Goal: Information Seeking & Learning: Learn about a topic

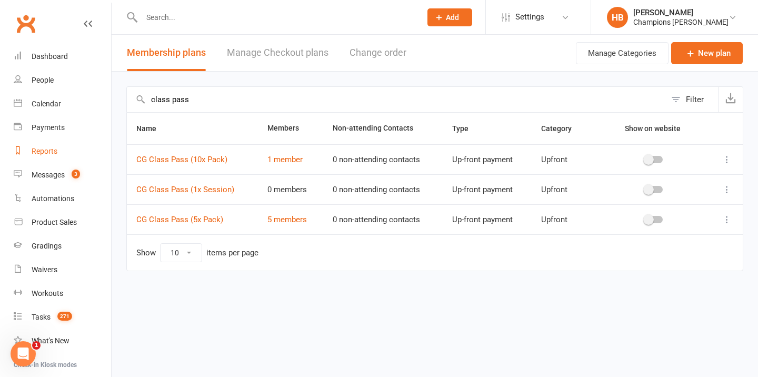
click at [53, 143] on link "Reports" at bounding box center [62, 152] width 97 height 24
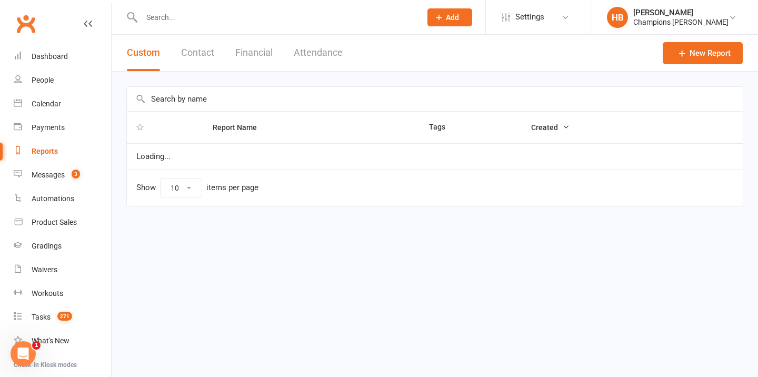
click at [172, 101] on input "text" at bounding box center [435, 99] width 616 height 24
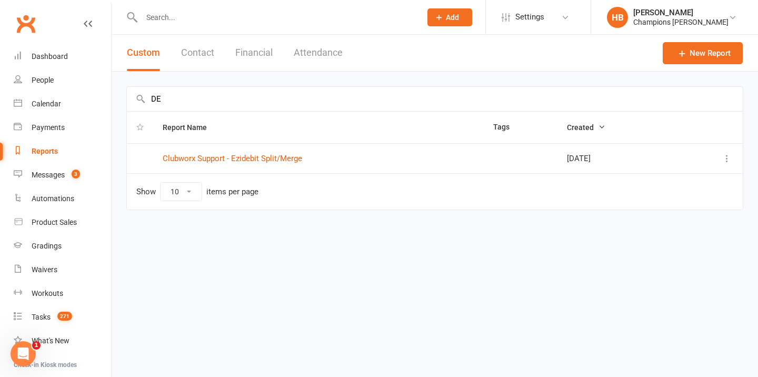
type input "D"
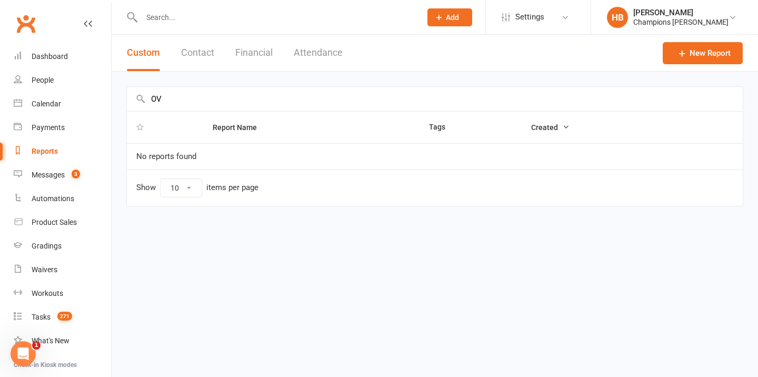
type input "O"
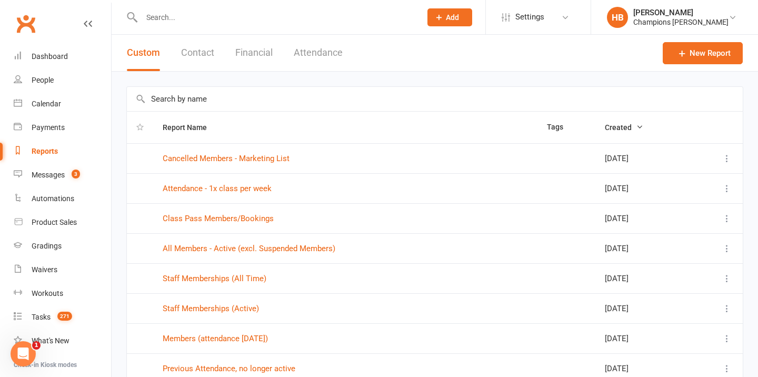
click at [258, 55] on button "Financial" at bounding box center [253, 53] width 37 height 36
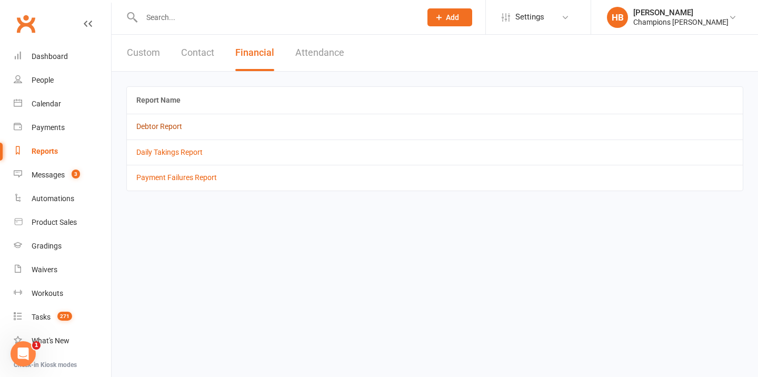
click at [173, 127] on link "Debtor Report" at bounding box center [159, 126] width 46 height 8
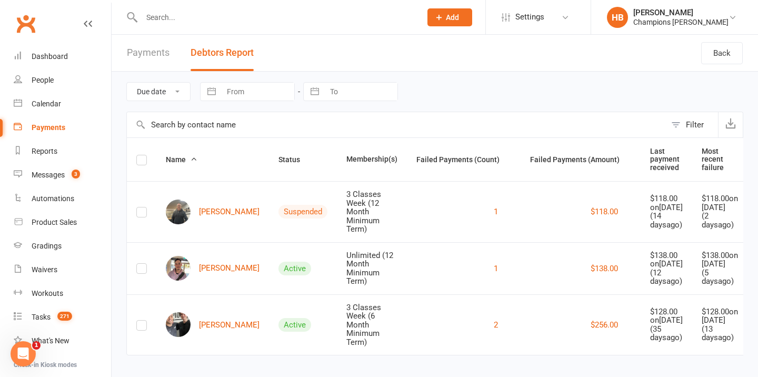
scroll to position [17, 0]
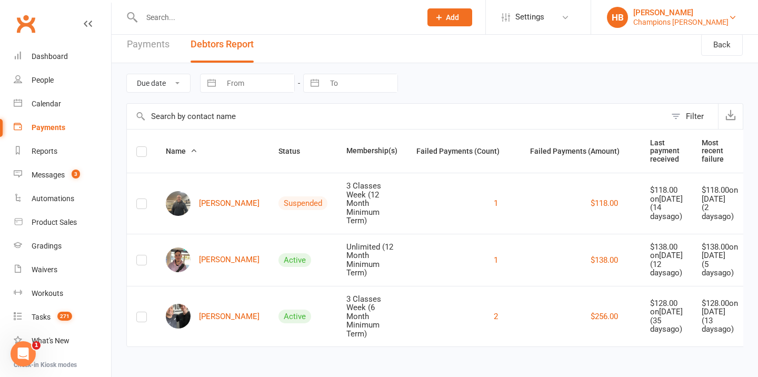
click at [678, 26] on div "Champions Gym Myaree" at bounding box center [680, 21] width 95 height 9
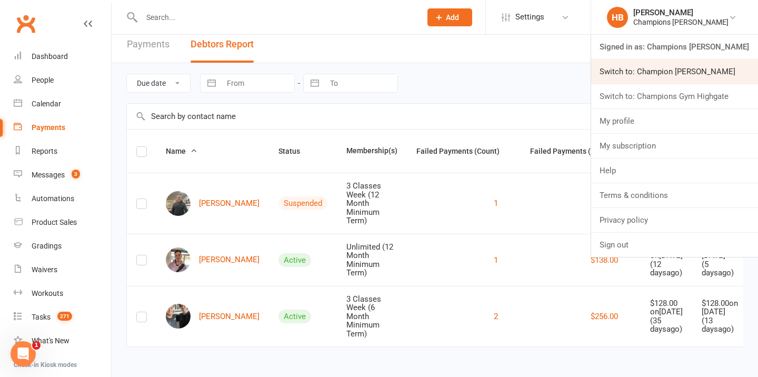
click at [676, 73] on link "Switch to: Champion Gym Joondalup" at bounding box center [674, 71] width 167 height 24
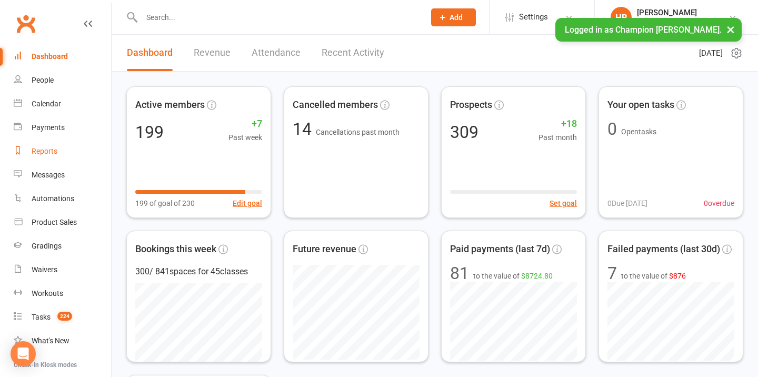
click at [50, 157] on link "Reports" at bounding box center [62, 152] width 97 height 24
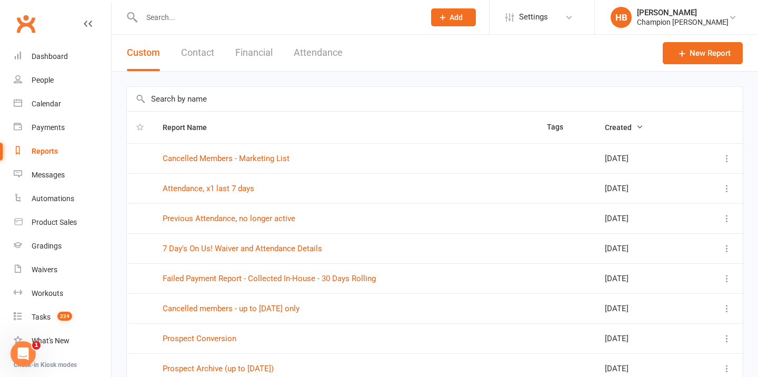
click at [258, 44] on button "Financial" at bounding box center [253, 53] width 37 height 36
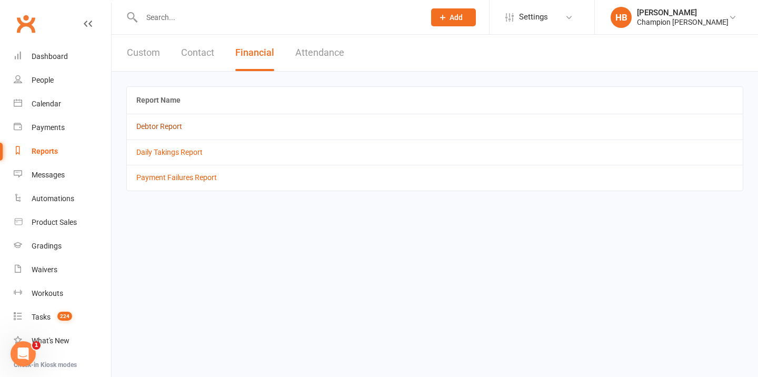
click at [164, 127] on link "Debtor Report" at bounding box center [159, 126] width 46 height 8
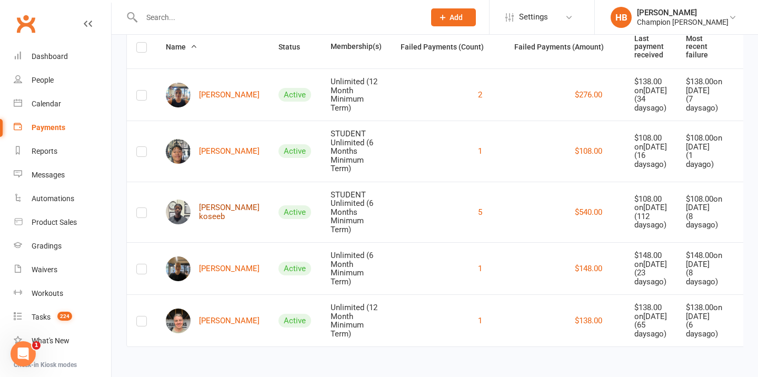
scroll to position [138, 0]
click at [206, 200] on link "[PERSON_NAME] koseeb" at bounding box center [213, 212] width 94 height 25
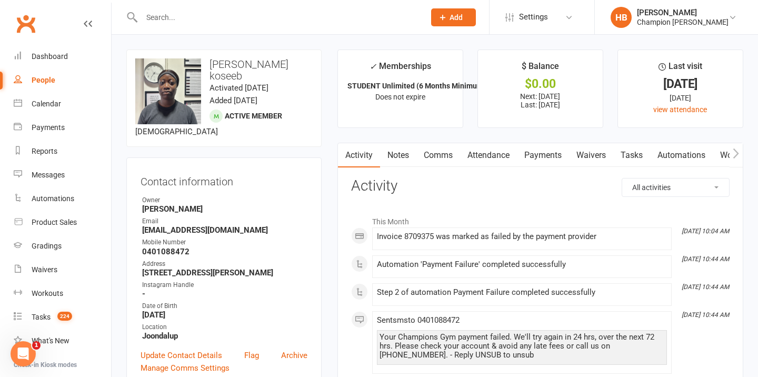
click at [395, 151] on link "Notes" at bounding box center [398, 155] width 36 height 24
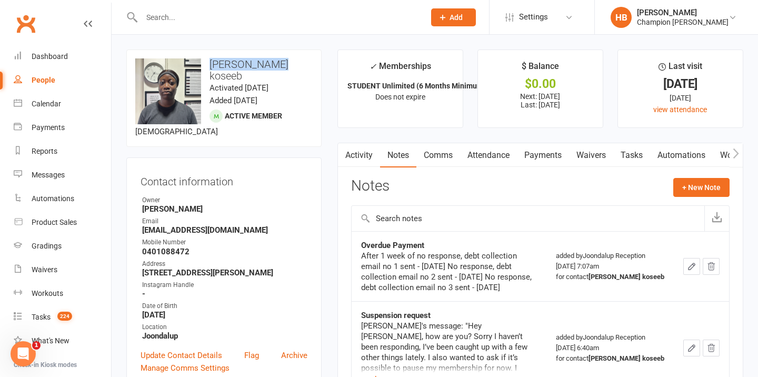
drag, startPoint x: 281, startPoint y: 67, endPoint x: 210, endPoint y: 67, distance: 71.1
click at [210, 67] on h3 "[PERSON_NAME] koseeb" at bounding box center [223, 69] width 177 height 23
copy h3 "[PERSON_NAME] koseeb"
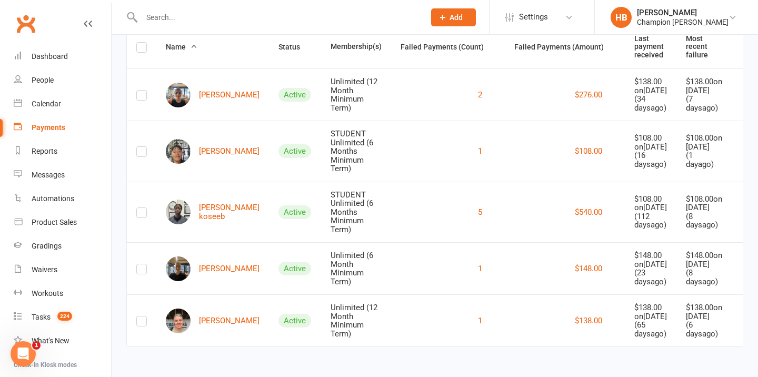
scroll to position [79, 0]
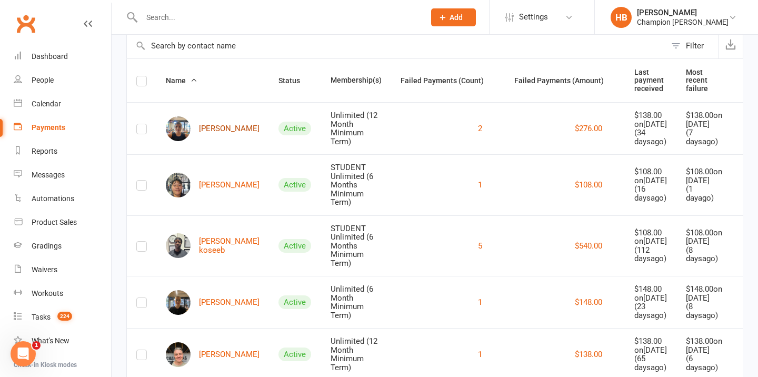
click at [202, 122] on link "[PERSON_NAME]" at bounding box center [213, 128] width 94 height 25
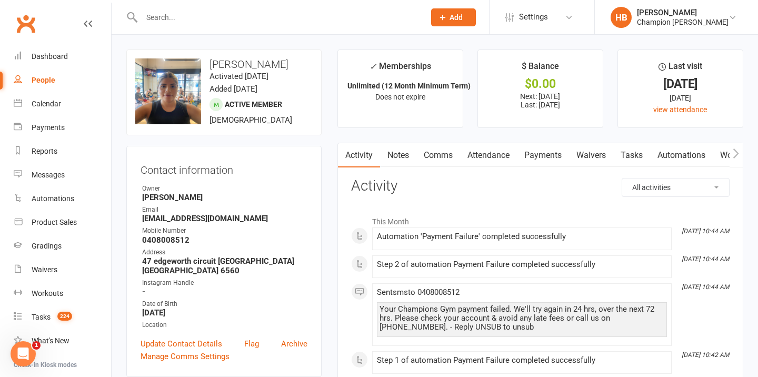
click at [403, 154] on link "Notes" at bounding box center [398, 155] width 36 height 24
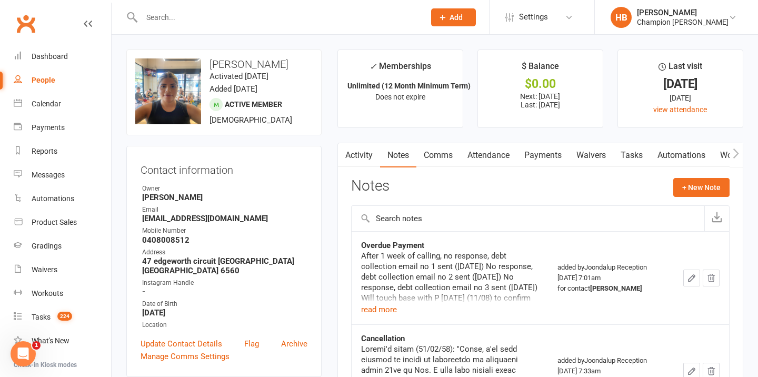
scroll to position [93, 0]
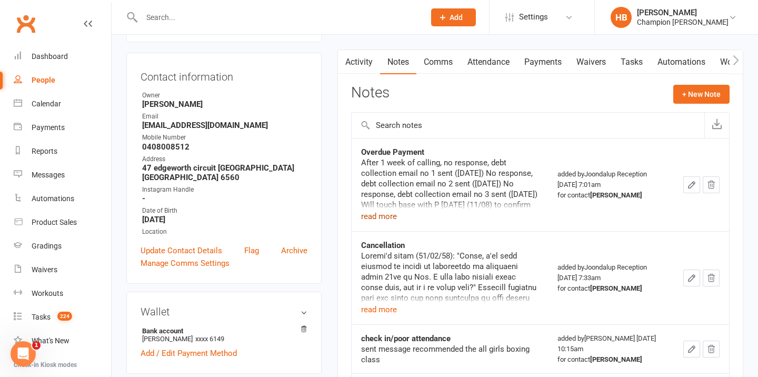
click at [380, 214] on button "read more" at bounding box center [379, 216] width 36 height 13
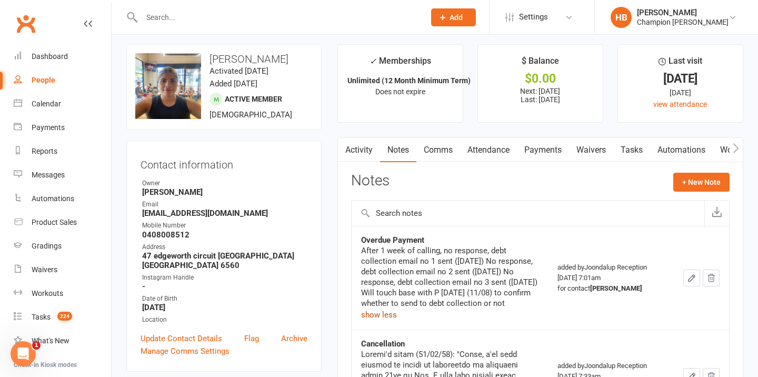
scroll to position [0, 0]
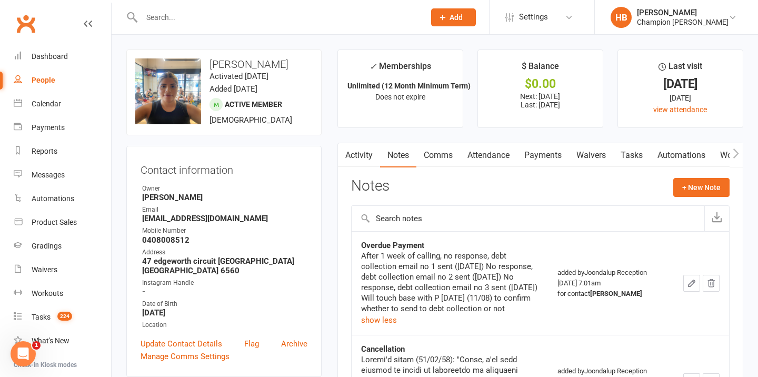
drag, startPoint x: 295, startPoint y: 64, endPoint x: 211, endPoint y: 61, distance: 84.3
click at [211, 62] on h3 "[PERSON_NAME]" at bounding box center [223, 64] width 177 height 12
copy h3 "[PERSON_NAME]"
click at [47, 123] on div "Payments" at bounding box center [48, 127] width 33 height 8
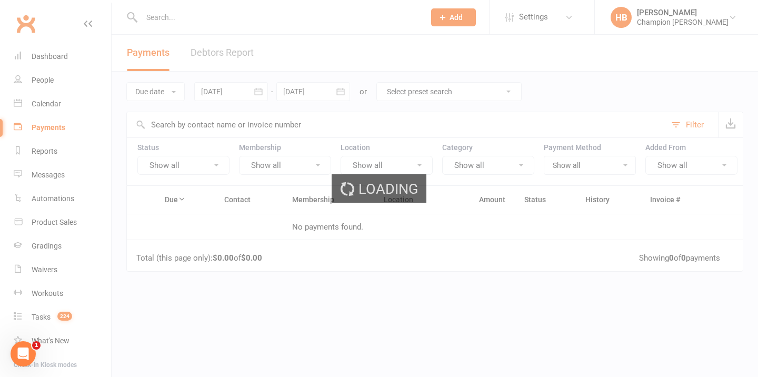
click at [211, 48] on div "Loading" at bounding box center [379, 188] width 758 height 377
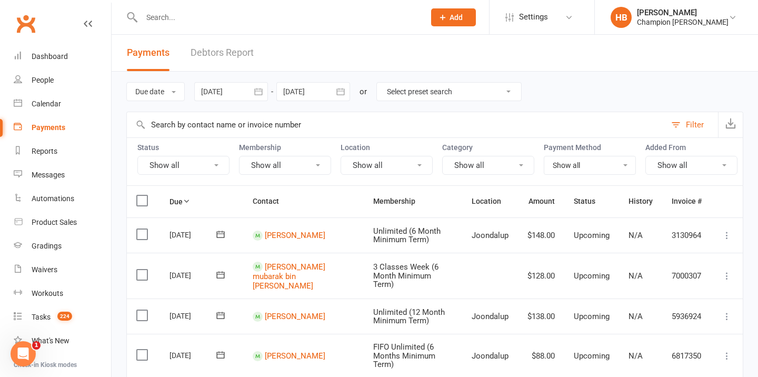
click at [213, 170] on button "Show all" at bounding box center [183, 165] width 92 height 19
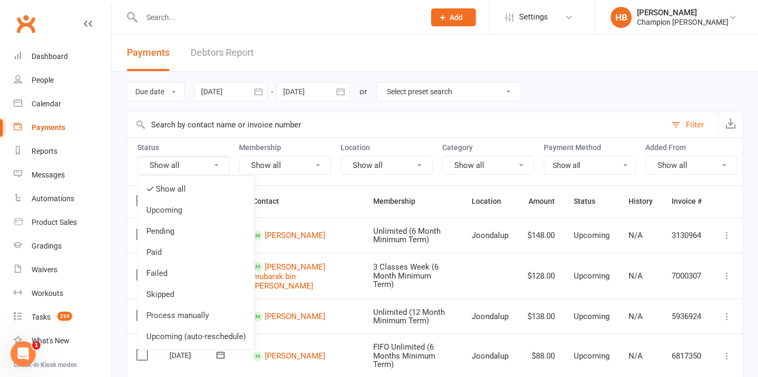
click at [309, 31] on div at bounding box center [271, 17] width 291 height 34
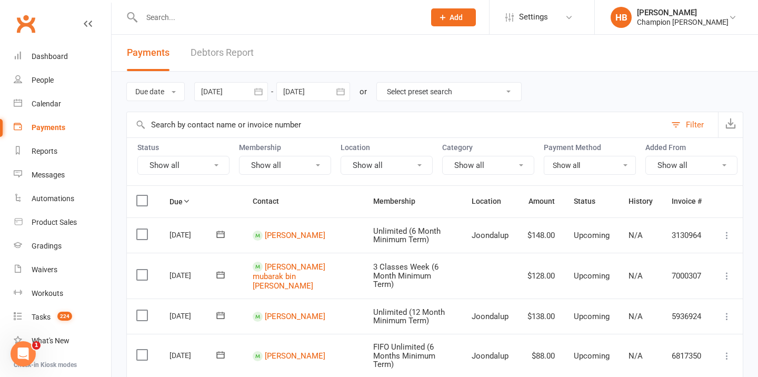
click at [239, 90] on div at bounding box center [231, 91] width 74 height 19
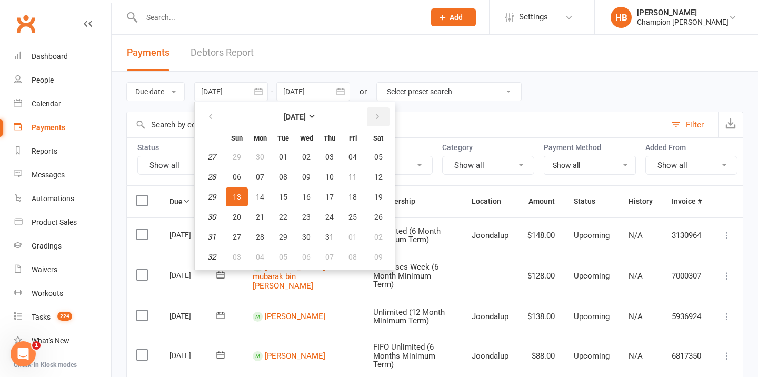
click at [378, 117] on icon "button" at bounding box center [377, 117] width 7 height 8
click at [260, 178] on span "04" at bounding box center [260, 177] width 8 height 8
type input "[DATE]"
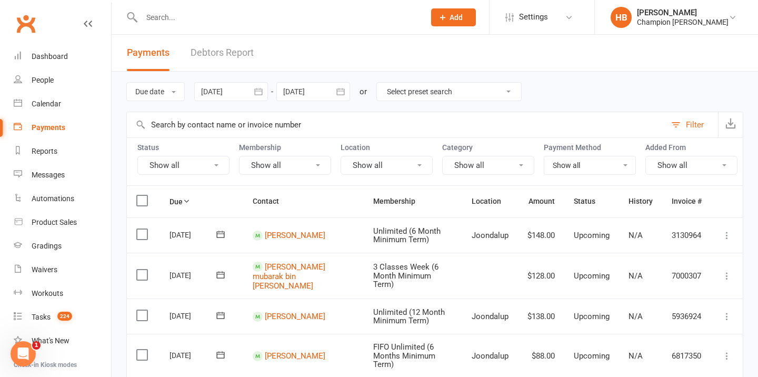
click at [325, 91] on div at bounding box center [313, 91] width 74 height 19
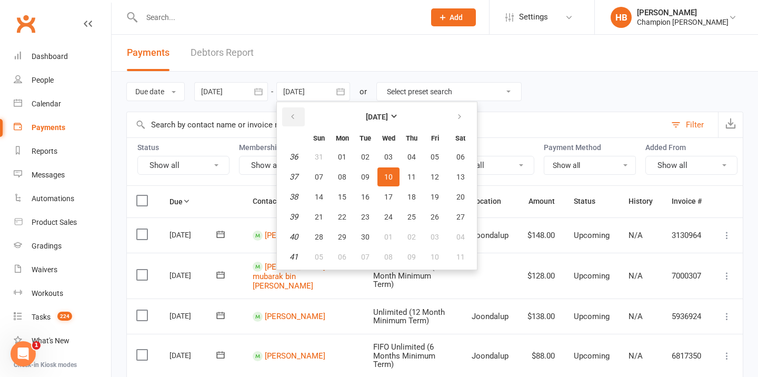
click at [300, 114] on button "button" at bounding box center [293, 116] width 23 height 19
click at [322, 195] on span "10" at bounding box center [319, 197] width 8 height 8
type input "[DATE]"
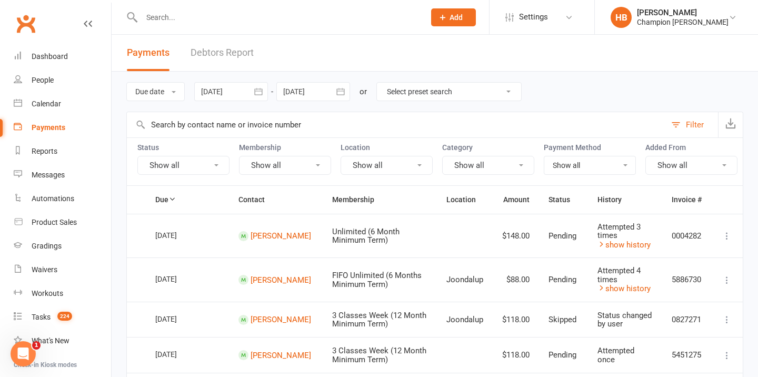
click at [172, 164] on button "Show all" at bounding box center [183, 165] width 92 height 19
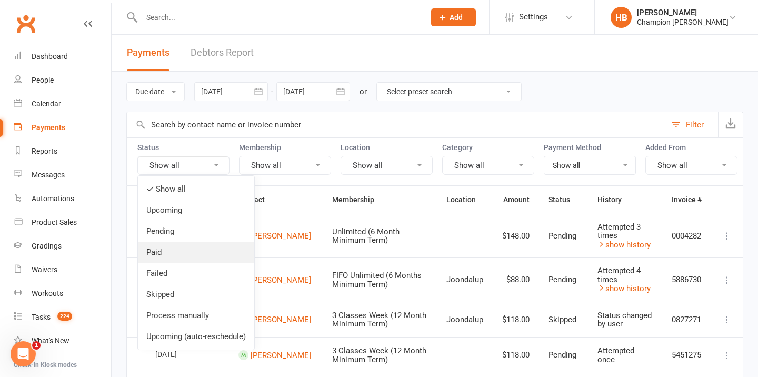
click at [166, 247] on link "Paid" at bounding box center [196, 252] width 116 height 21
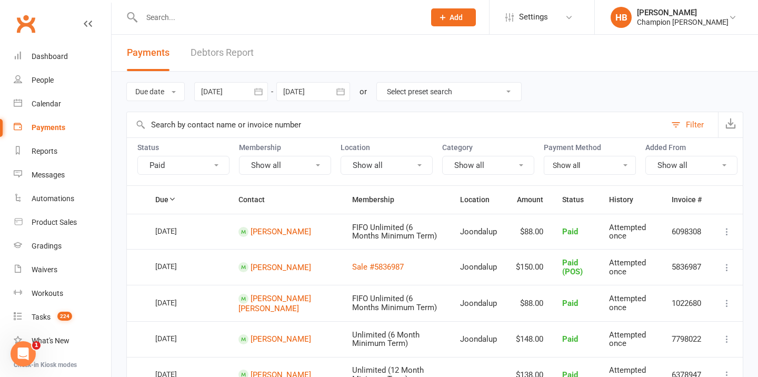
click at [187, 162] on button "Paid" at bounding box center [183, 165] width 92 height 19
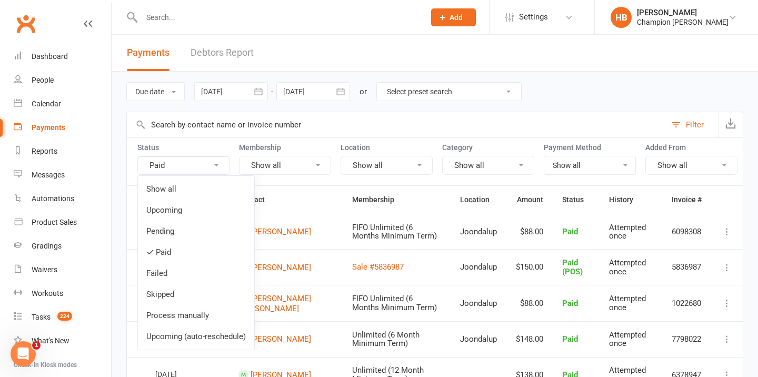
click at [497, 121] on input "text" at bounding box center [396, 124] width 539 height 25
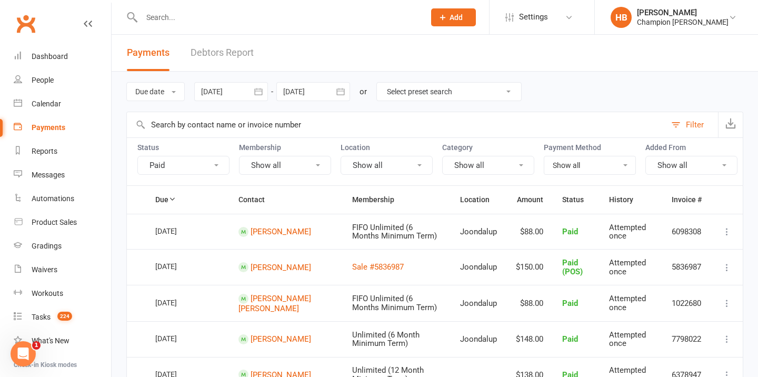
click at [571, 165] on select "Show all No payment method Bank Account Credit Card" at bounding box center [589, 165] width 91 height 18
click at [676, 162] on button "Show all" at bounding box center [692, 165] width 92 height 19
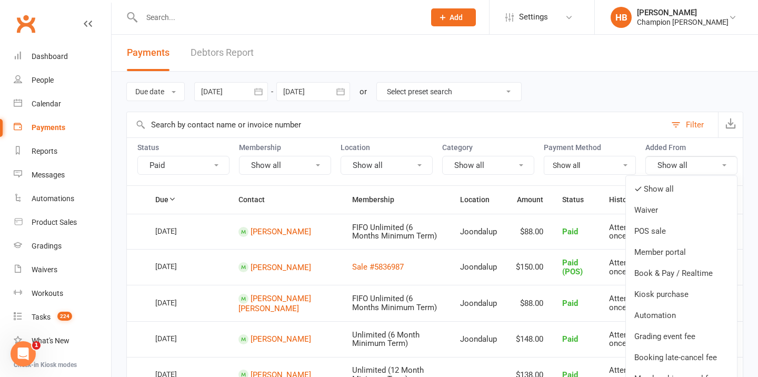
click at [389, 166] on button "Show all" at bounding box center [387, 165] width 92 height 19
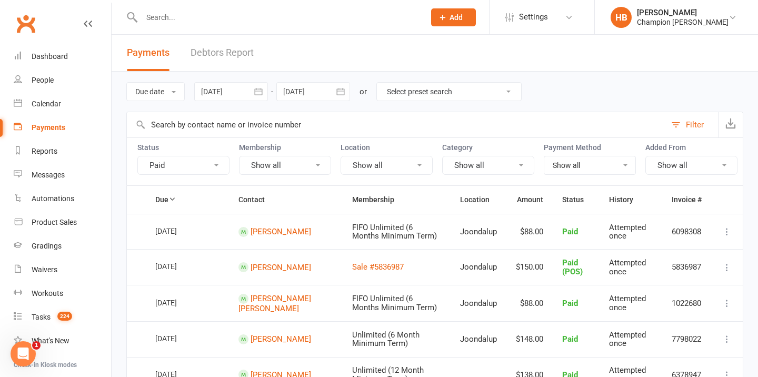
click at [461, 163] on button "Show all" at bounding box center [488, 165] width 92 height 19
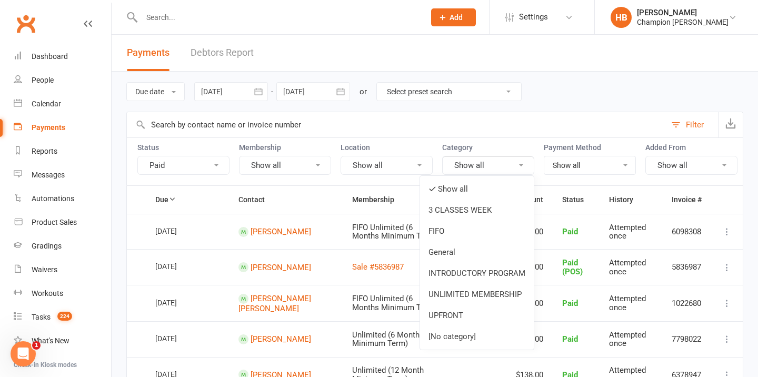
click at [464, 118] on input "text" at bounding box center [396, 124] width 539 height 25
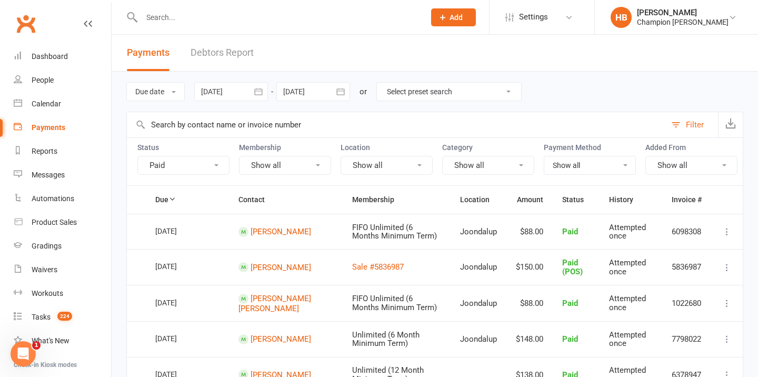
click at [225, 52] on link "Debtors Report" at bounding box center [222, 53] width 63 height 36
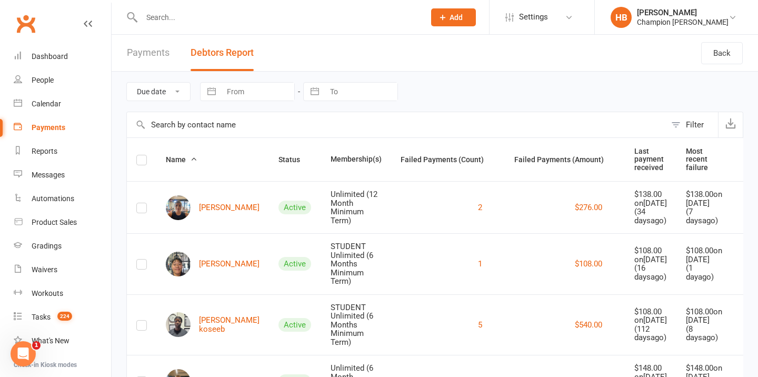
click at [266, 94] on input "From" at bounding box center [257, 92] width 73 height 18
select select "6"
select select "2025"
select select "7"
select select "2025"
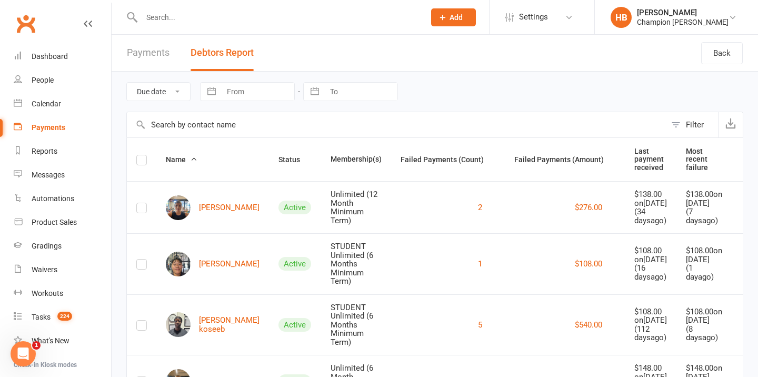
select select "8"
select select "2025"
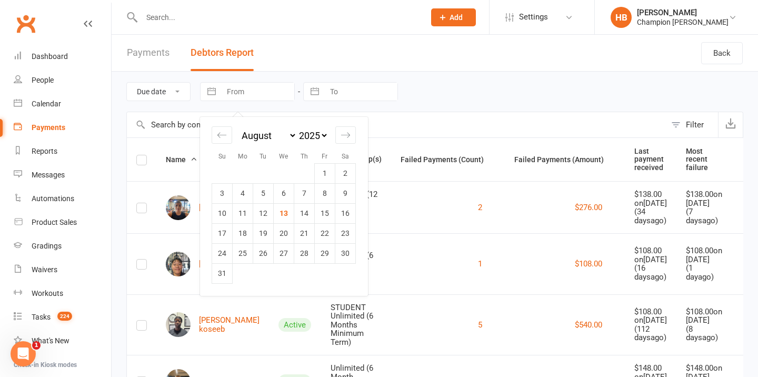
click at [241, 188] on td "4" at bounding box center [243, 193] width 21 height 20
type input "[DATE]"
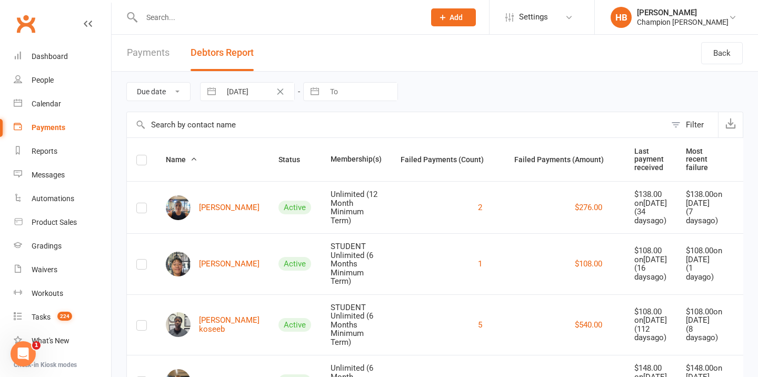
click at [345, 94] on input "To" at bounding box center [360, 92] width 73 height 18
select select "6"
select select "2025"
select select "7"
select select "2025"
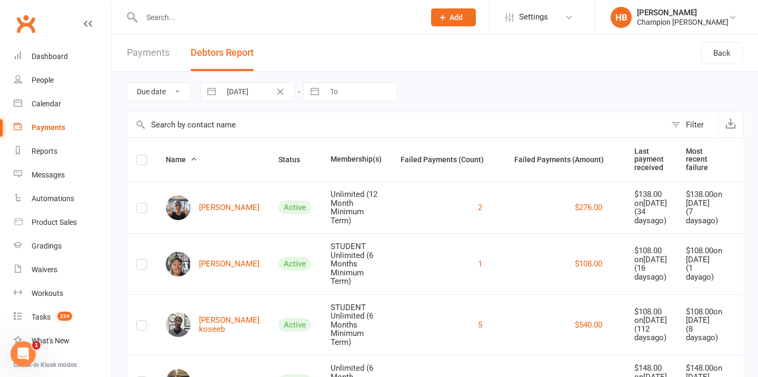
select select "8"
select select "2025"
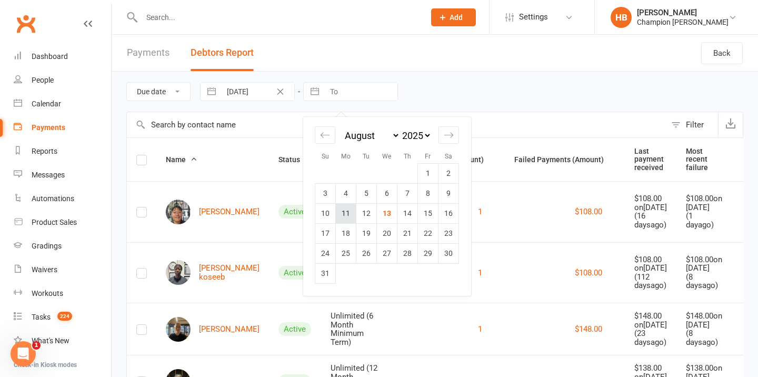
click at [352, 212] on td "11" at bounding box center [346, 213] width 21 height 20
type input "[DATE]"
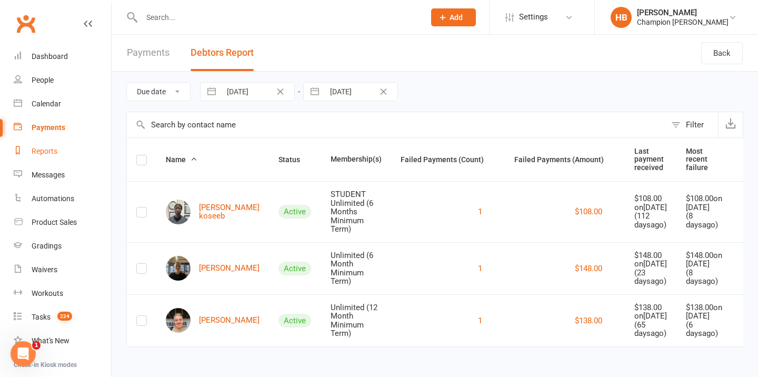
click at [38, 150] on div "Reports" at bounding box center [45, 151] width 26 height 8
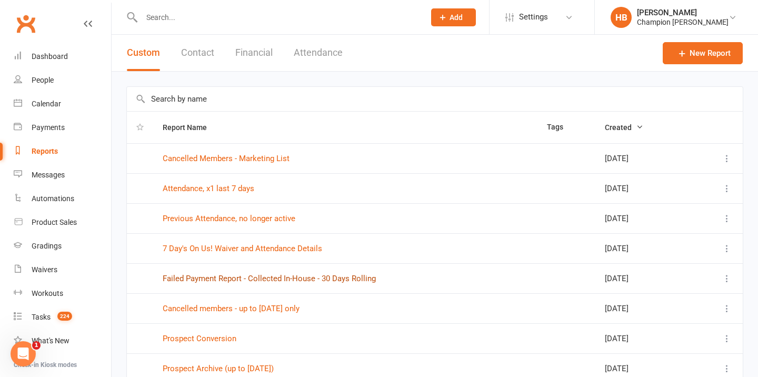
click at [305, 281] on link "Failed Payment Report - Collected In-House - 30 Days Rolling" at bounding box center [269, 278] width 213 height 9
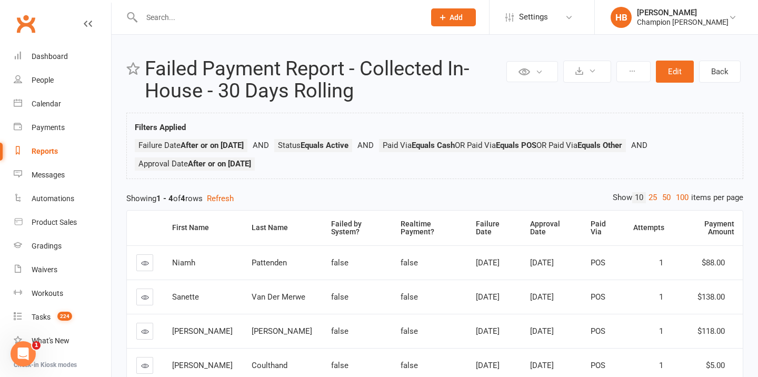
scroll to position [75, 0]
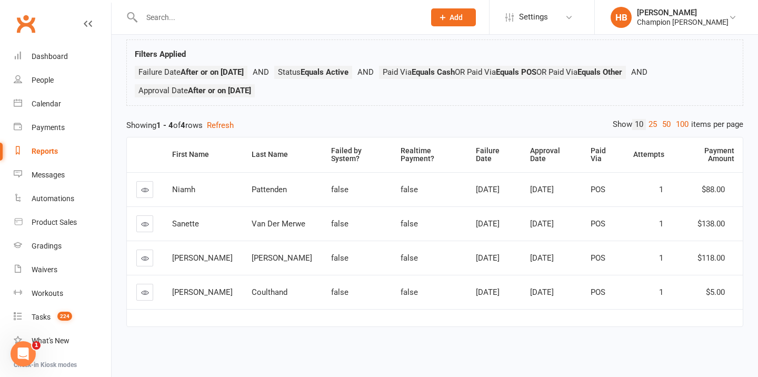
click at [44, 153] on div "Reports" at bounding box center [45, 151] width 26 height 8
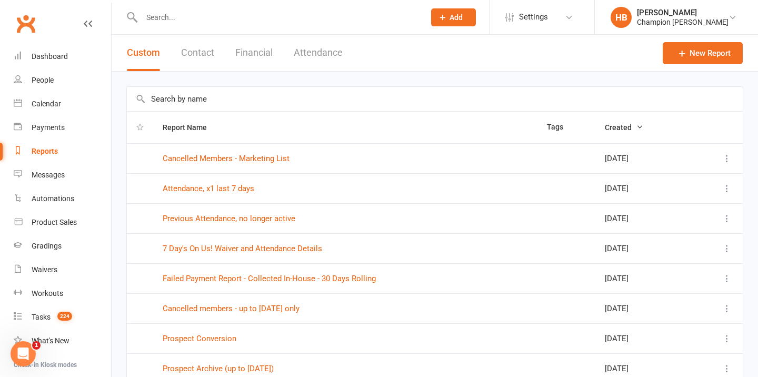
click at [266, 52] on button "Financial" at bounding box center [253, 53] width 37 height 36
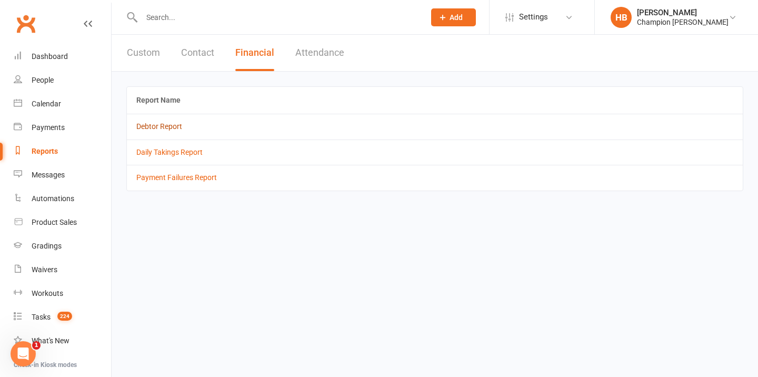
click at [169, 125] on link "Debtor Report" at bounding box center [159, 126] width 46 height 8
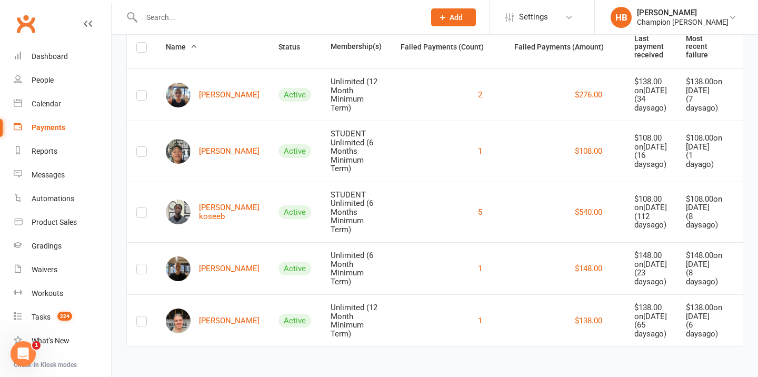
scroll to position [138, 0]
click at [61, 154] on link "Reports" at bounding box center [62, 152] width 97 height 24
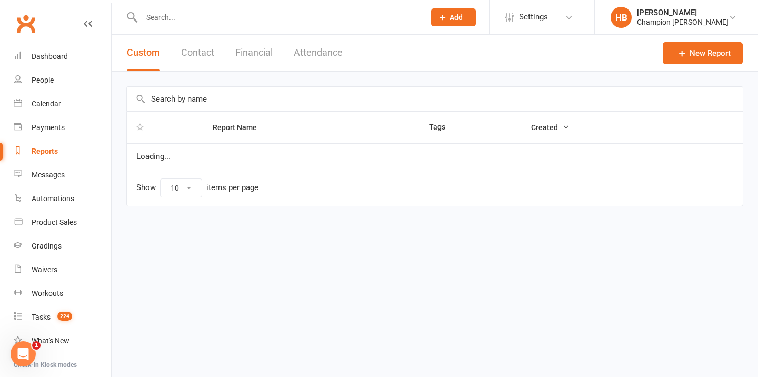
click at [252, 54] on button "Financial" at bounding box center [253, 53] width 37 height 36
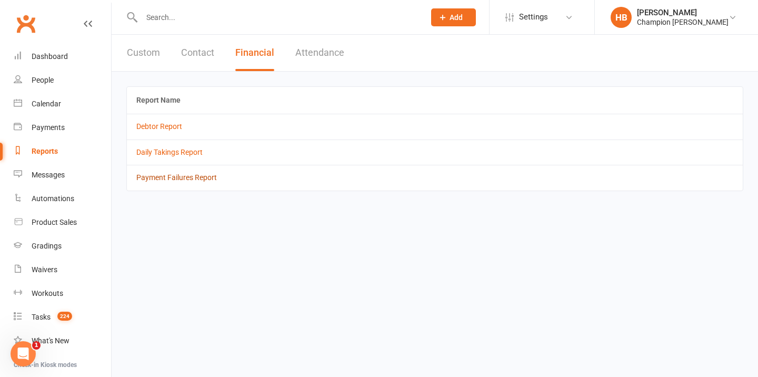
click at [165, 180] on link "Payment Failures Report" at bounding box center [176, 177] width 81 height 8
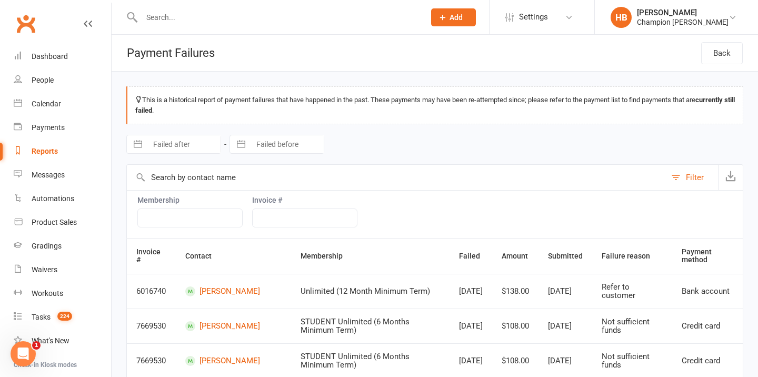
select select "6"
select select "2025"
select select "7"
select select "2025"
select select "8"
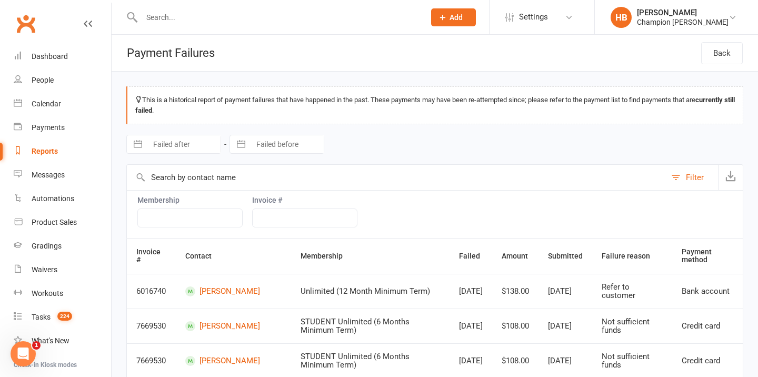
select select "2025"
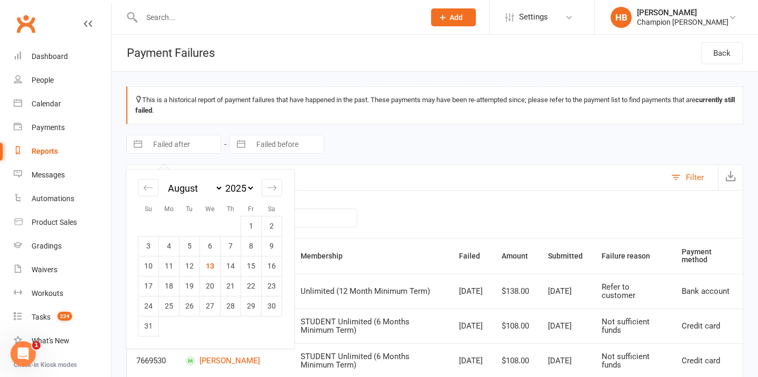
click at [174, 140] on input "Failed after" at bounding box center [183, 144] width 73 height 18
click at [146, 193] on div "Move backward to switch to the previous month." at bounding box center [148, 187] width 21 height 17
select select "5"
select select "2025"
click at [146, 194] on div "Move backward to switch to the previous month." at bounding box center [148, 187] width 21 height 17
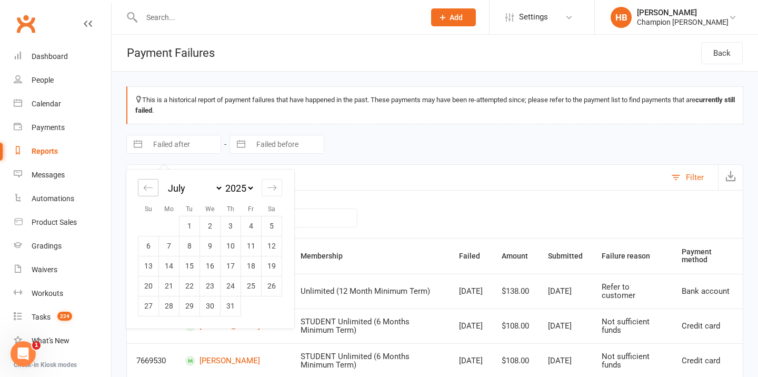
select select "4"
select select "2025"
click at [172, 305] on td "30" at bounding box center [169, 306] width 21 height 20
type input "[DATE]"
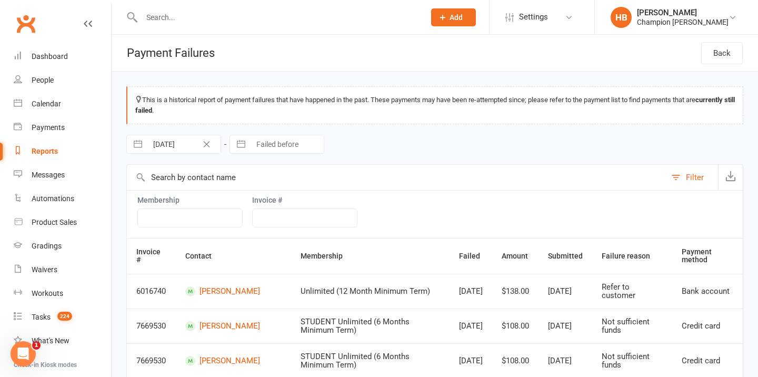
click at [282, 155] on div "[DATE] Navigate forward to interact with the calendar and select a date. Press …" at bounding box center [434, 144] width 617 height 40
select select "6"
select select "2025"
select select "7"
select select "2025"
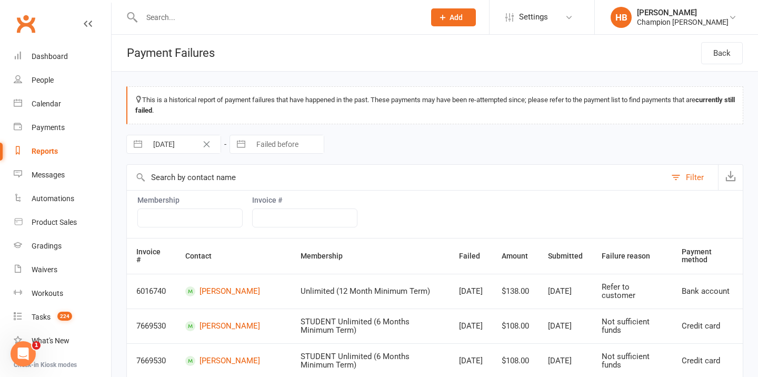
select select "8"
select select "2025"
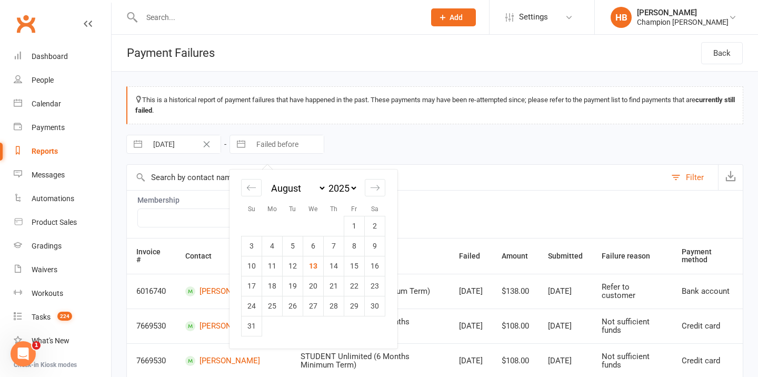
click at [282, 145] on input "Failed before" at bounding box center [287, 144] width 73 height 18
click at [254, 189] on icon "Move backward to switch to the previous month." at bounding box center [251, 188] width 10 height 10
select select "5"
select select "2025"
click at [333, 306] on td "31" at bounding box center [334, 306] width 21 height 20
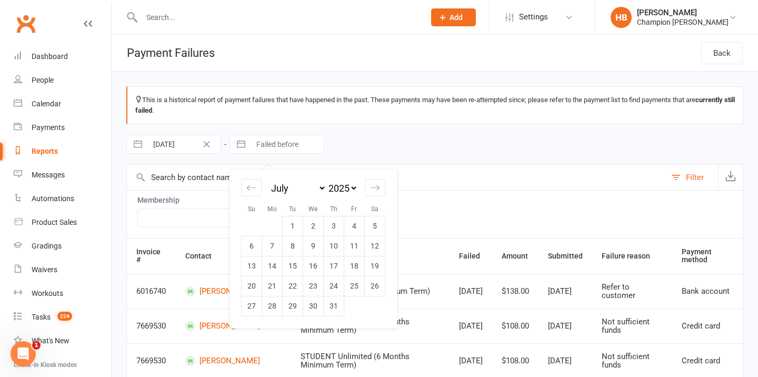
type input "[DATE]"
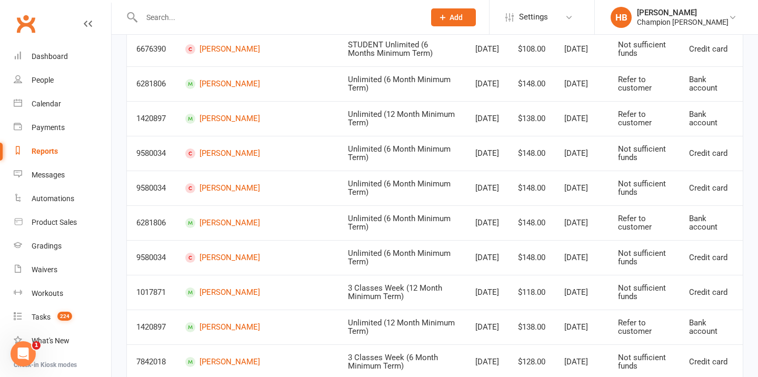
scroll to position [656, 0]
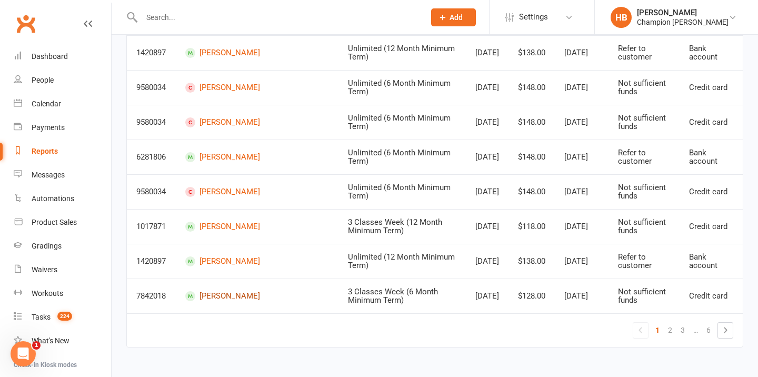
click at [245, 296] on link "[PERSON_NAME]" at bounding box center [257, 296] width 144 height 10
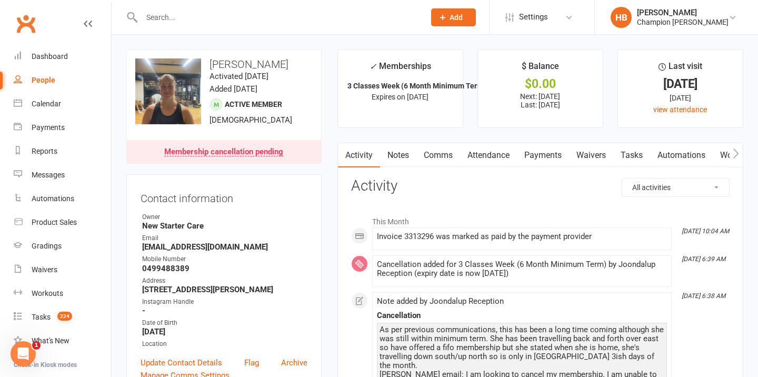
click at [540, 159] on link "Payments" at bounding box center [543, 155] width 52 height 24
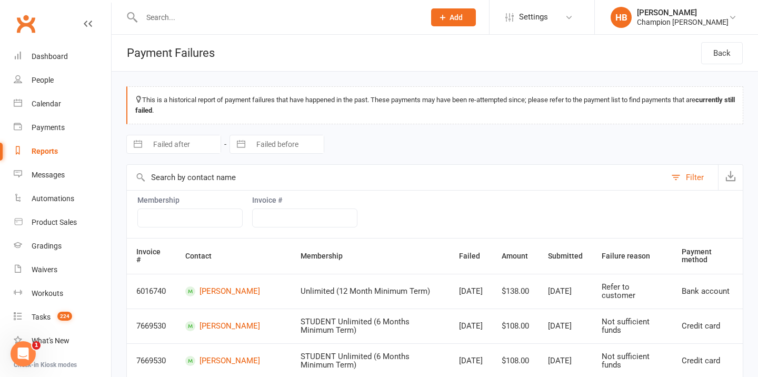
click at [200, 140] on input "Failed after" at bounding box center [183, 144] width 73 height 18
select select "6"
select select "2025"
select select "7"
select select "2025"
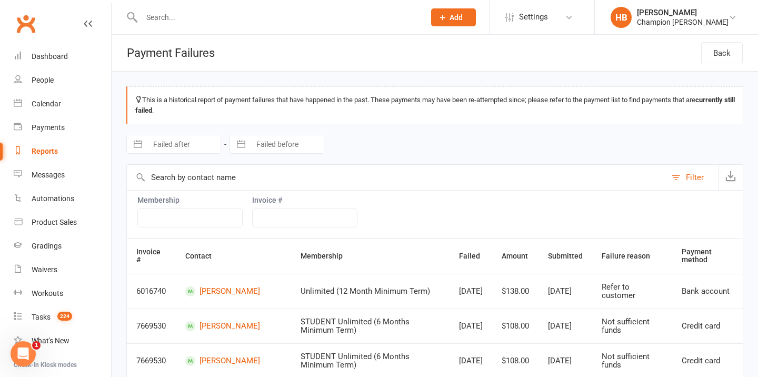
select select "8"
select select "2025"
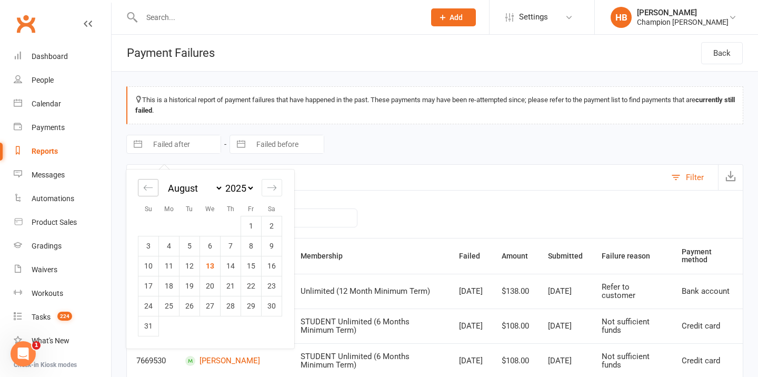
click at [154, 187] on div "Move backward to switch to the previous month." at bounding box center [148, 187] width 21 height 17
select select "4"
select select "2025"
select select "5"
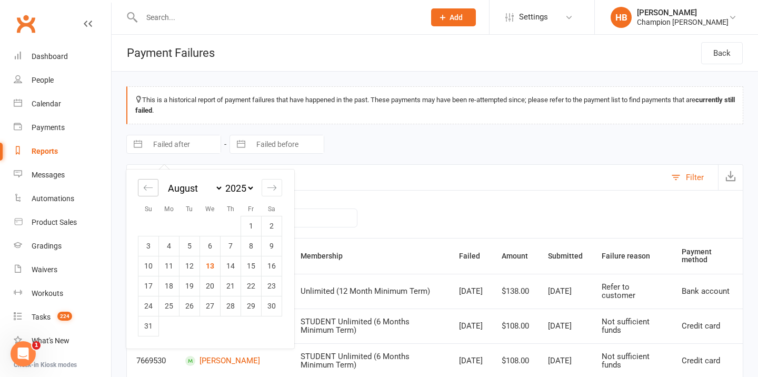
select select "2025"
click at [168, 308] on td "30" at bounding box center [169, 306] width 21 height 20
type input "[DATE]"
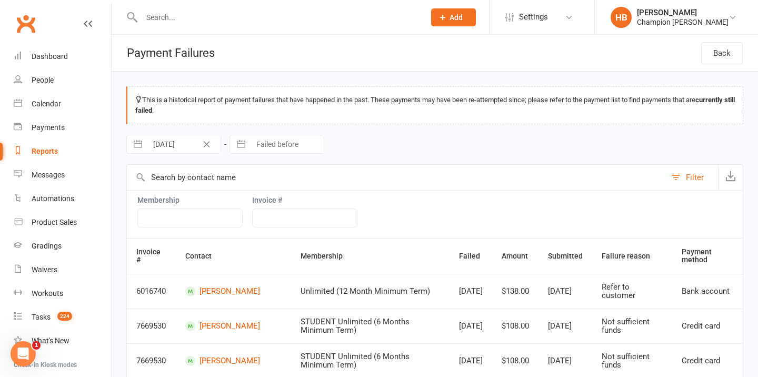
select select "6"
select select "2025"
select select "7"
select select "2025"
select select "8"
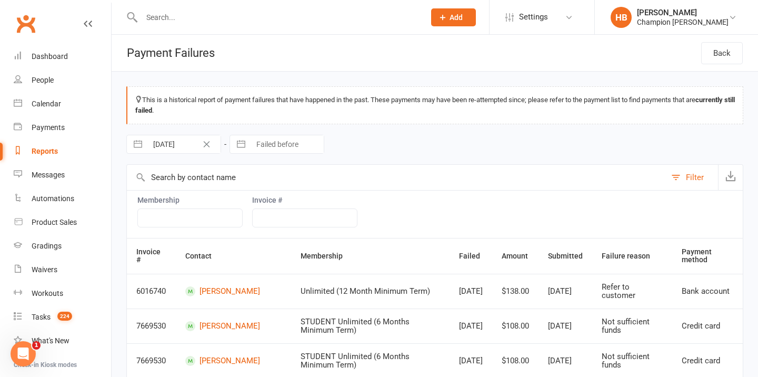
select select "2025"
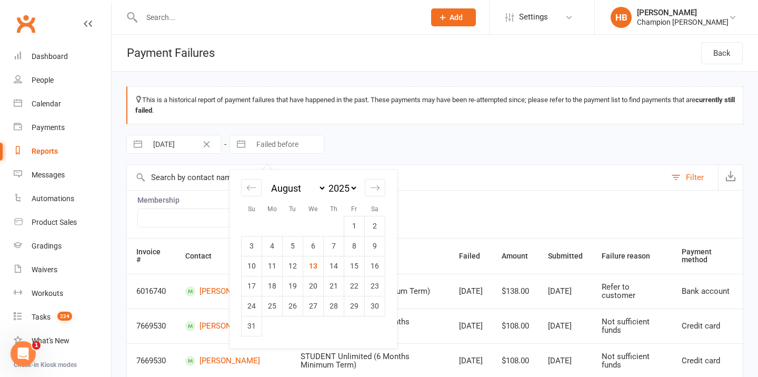
click at [287, 147] on input "Failed before" at bounding box center [287, 144] width 73 height 18
click at [259, 180] on div "Move backward to switch to the previous month." at bounding box center [251, 187] width 21 height 17
select select "5"
select select "2025"
click at [374, 190] on icon "Move forward to switch to the next month." at bounding box center [375, 188] width 10 height 10
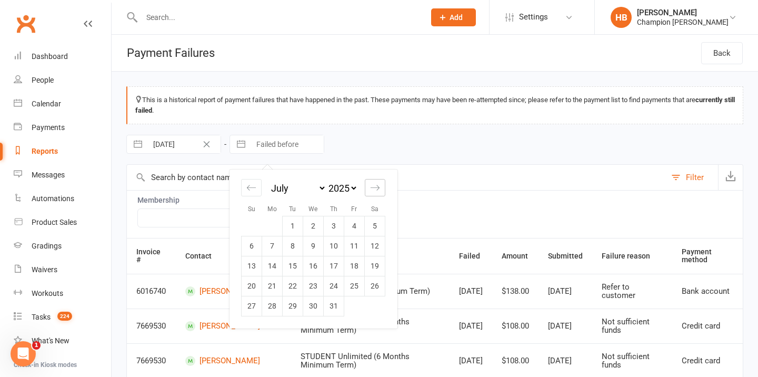
select select "8"
select select "2025"
click at [351, 220] on td "1" at bounding box center [354, 226] width 21 height 20
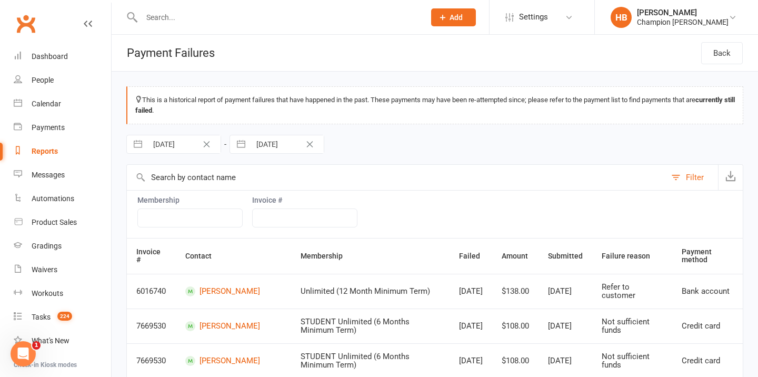
type input "[DATE]"
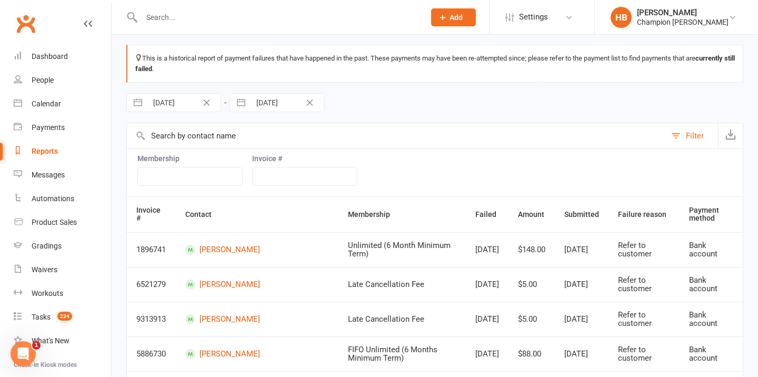
scroll to position [39, 0]
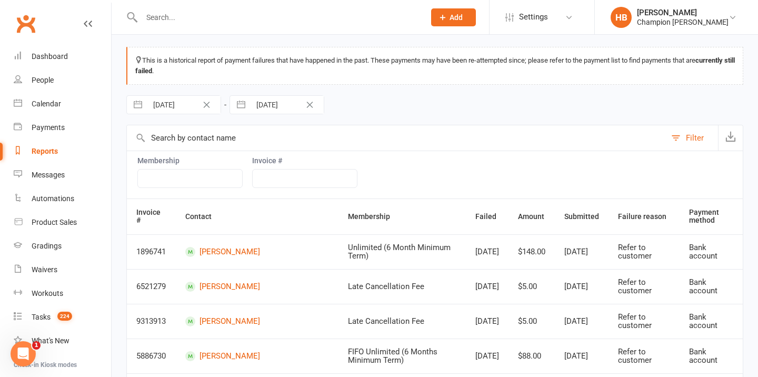
click at [277, 101] on input "[DATE]" at bounding box center [287, 105] width 73 height 18
select select "6"
select select "2025"
select select "7"
select select "2025"
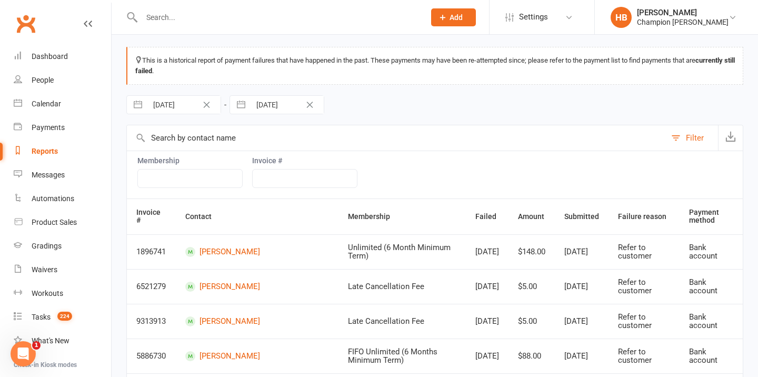
select select "8"
select select "2025"
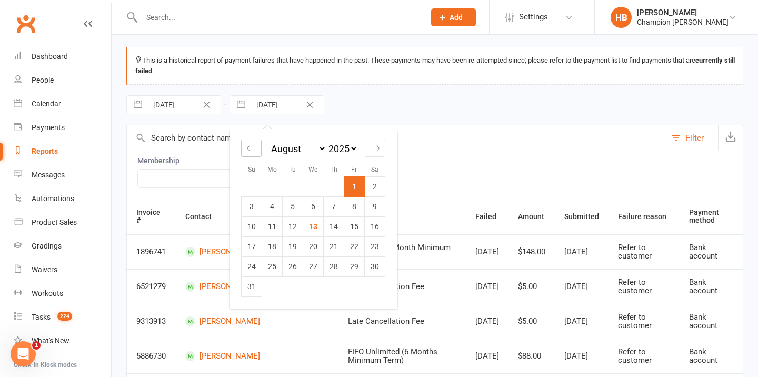
click at [251, 152] on icon "Move backward to switch to the previous month." at bounding box center [251, 148] width 10 height 10
select select "5"
select select "2025"
click at [331, 271] on td "31" at bounding box center [334, 266] width 21 height 20
type input "[DATE]"
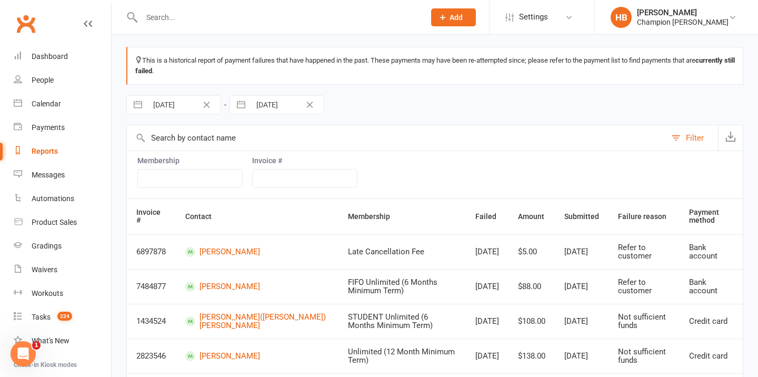
click at [197, 111] on input "[DATE]" at bounding box center [183, 105] width 73 height 18
select select "4"
select select "2025"
select select "5"
select select "2025"
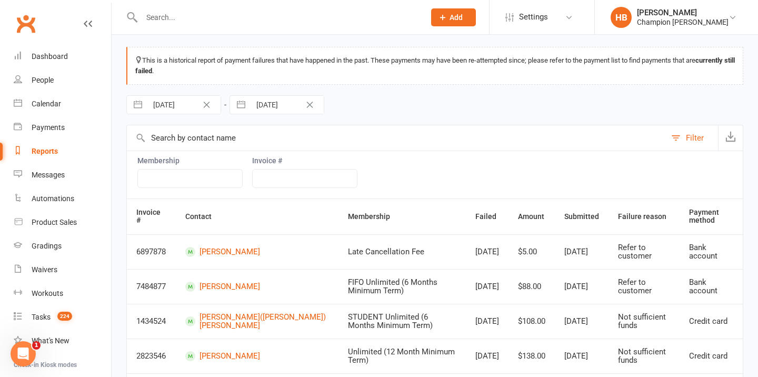
select select "6"
select select "2025"
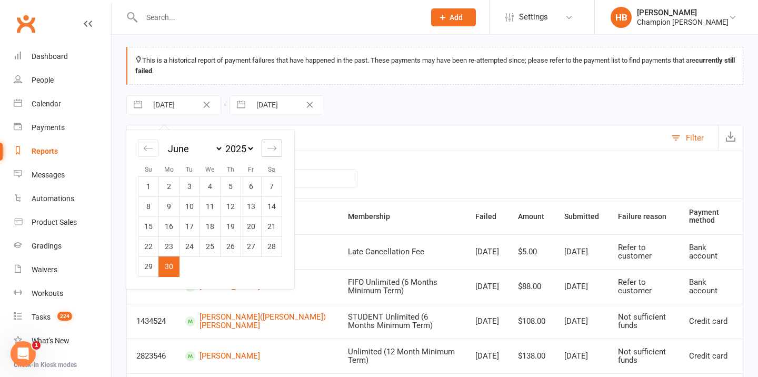
click at [273, 150] on icon "Move forward to switch to the next month." at bounding box center [272, 148] width 10 height 10
select select "7"
select select "2025"
click at [193, 183] on td "1" at bounding box center [190, 186] width 21 height 20
type input "[DATE]"
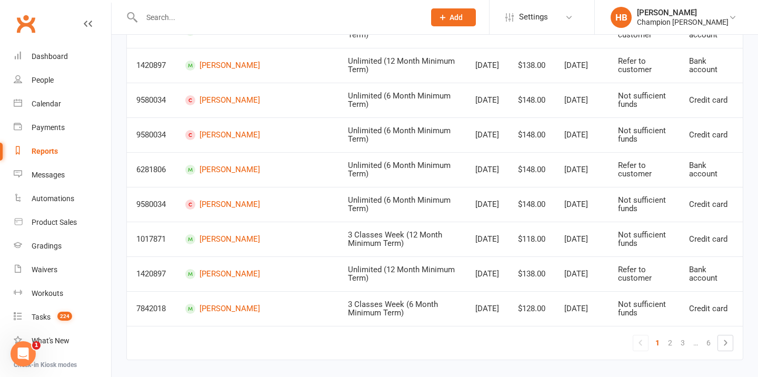
scroll to position [656, 0]
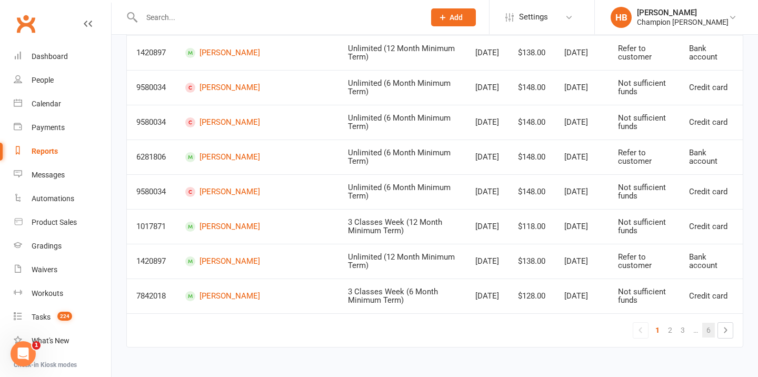
click at [706, 332] on link "6" at bounding box center [708, 330] width 13 height 15
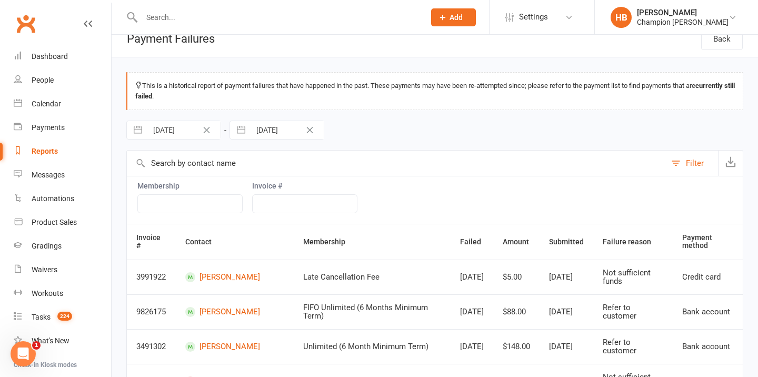
scroll to position [0, 0]
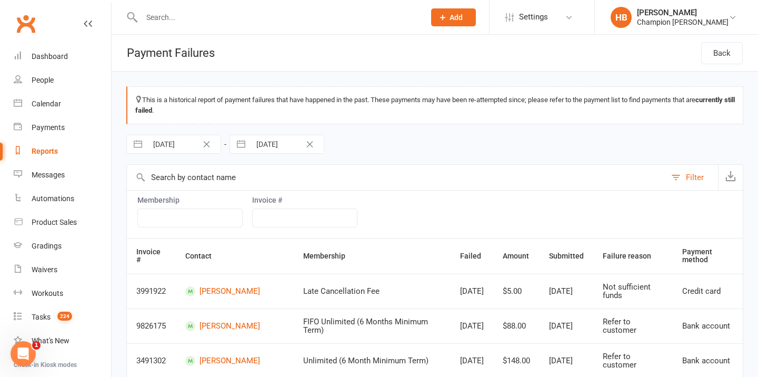
click at [212, 218] on input "text" at bounding box center [189, 218] width 105 height 19
click at [440, 200] on div "Membership Invoice #" at bounding box center [434, 214] width 617 height 48
click at [728, 177] on icon "button" at bounding box center [731, 176] width 11 height 11
click at [162, 18] on input "text" at bounding box center [277, 17] width 279 height 15
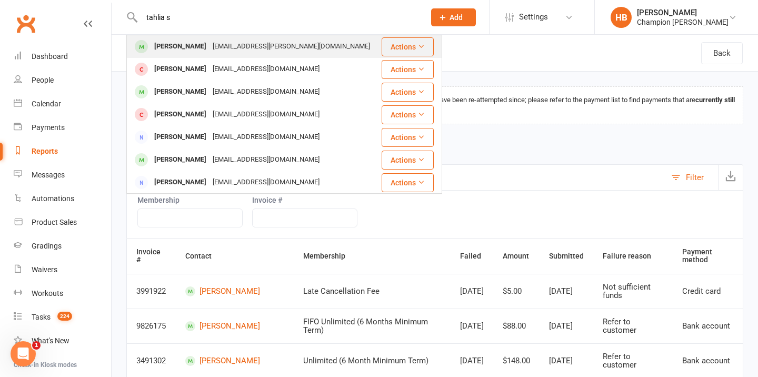
type input "tahlia s"
click at [148, 49] on div at bounding box center [141, 46] width 19 height 17
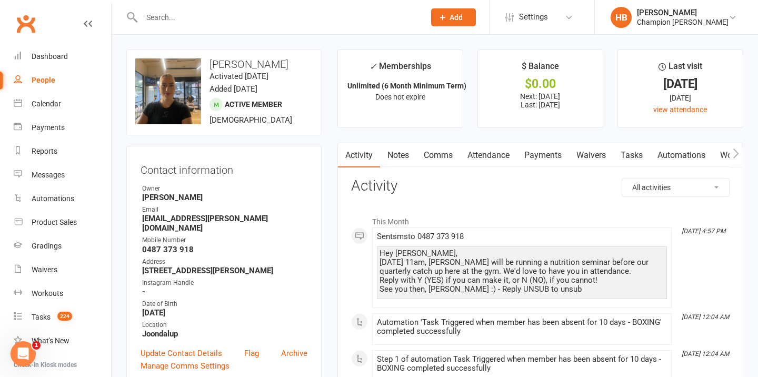
click at [540, 155] on link "Payments" at bounding box center [543, 155] width 52 height 24
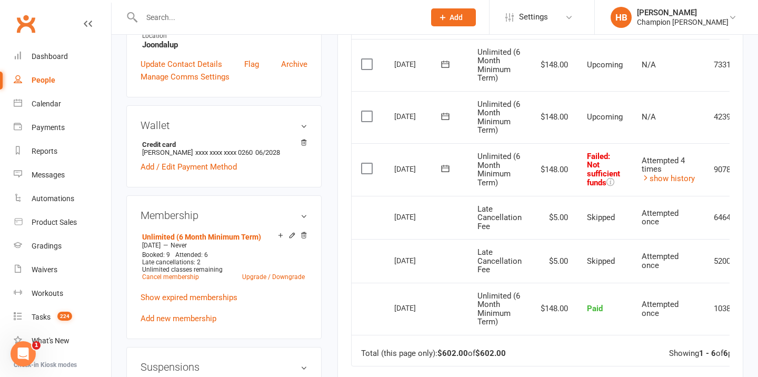
click at [171, 24] on input "text" at bounding box center [277, 17] width 279 height 15
paste input "[PERSON_NAME]"
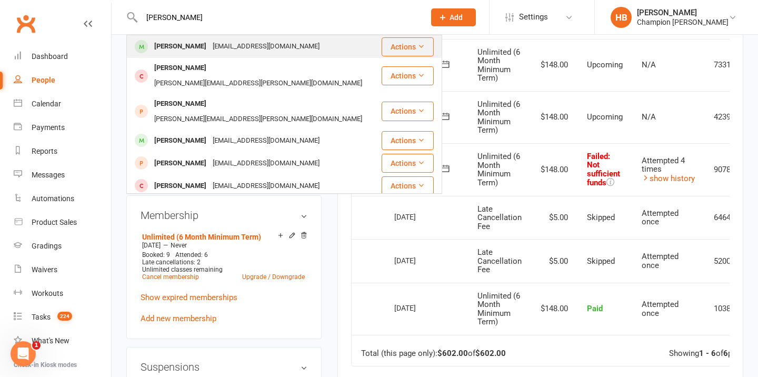
type input "[PERSON_NAME]"
click at [179, 49] on div "[PERSON_NAME]" at bounding box center [180, 46] width 58 height 15
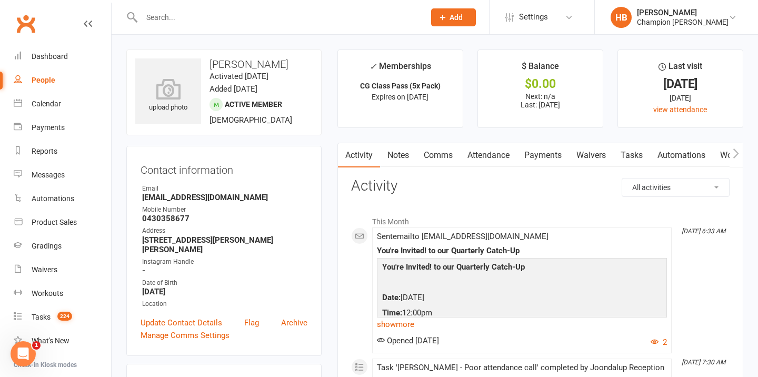
click at [497, 154] on link "Attendance" at bounding box center [488, 155] width 57 height 24
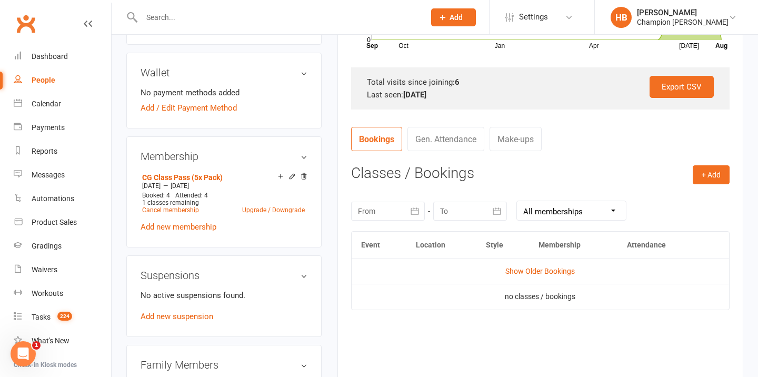
scroll to position [337, 0]
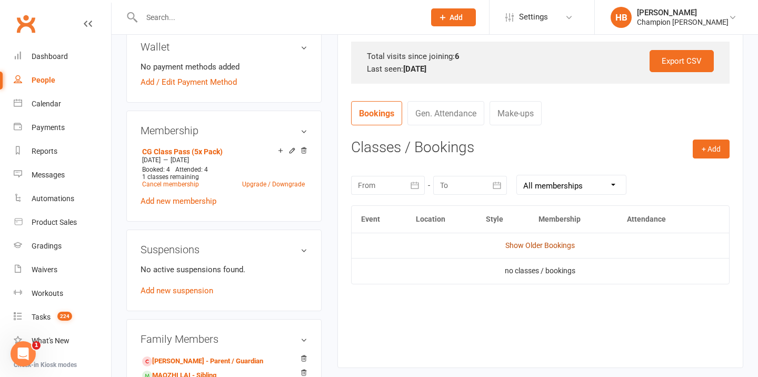
click at [549, 242] on link "Show Older Bookings" at bounding box center [540, 245] width 70 height 8
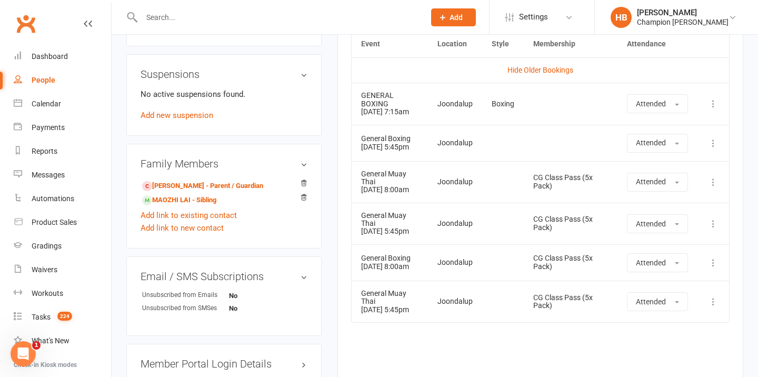
scroll to position [509, 0]
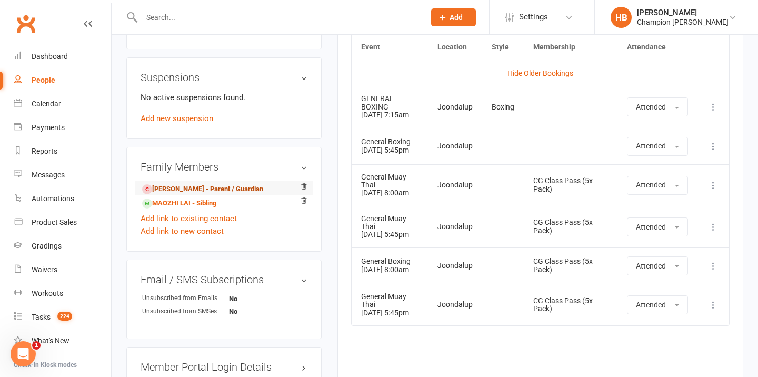
click at [213, 187] on link "[PERSON_NAME] - Parent / Guardian" at bounding box center [202, 189] width 121 height 11
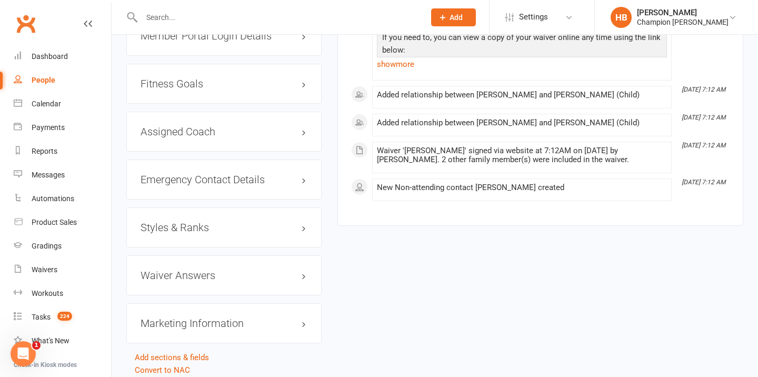
scroll to position [805, 0]
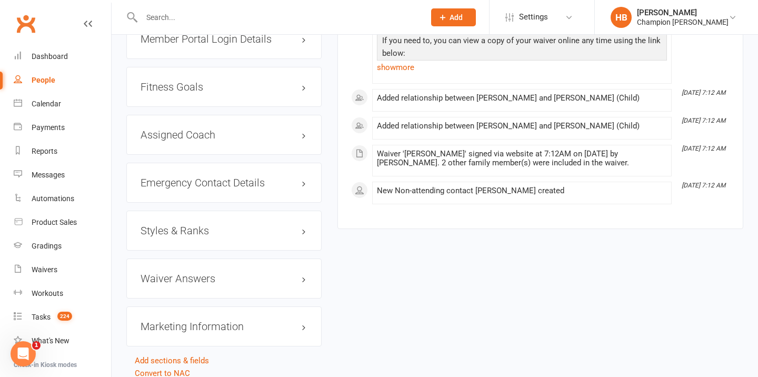
click at [377, 186] on span at bounding box center [377, 186] width 0 height 0
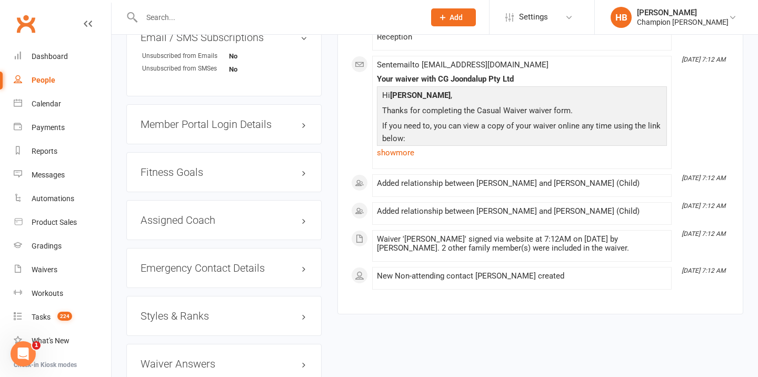
scroll to position [716, 0]
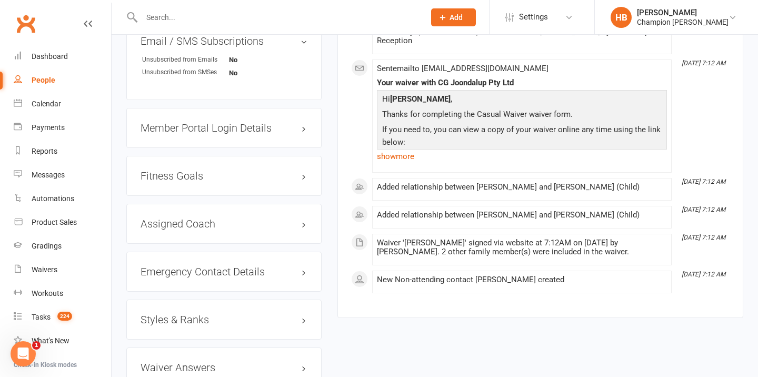
click at [627, 275] on div "New Non-attending contact [PERSON_NAME] created" at bounding box center [522, 279] width 290 height 9
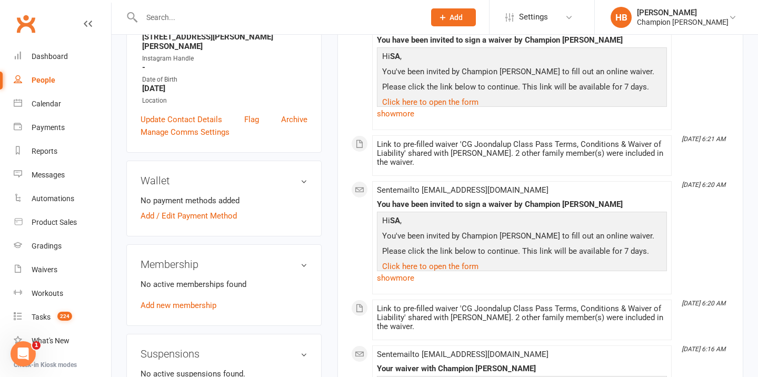
scroll to position [0, 0]
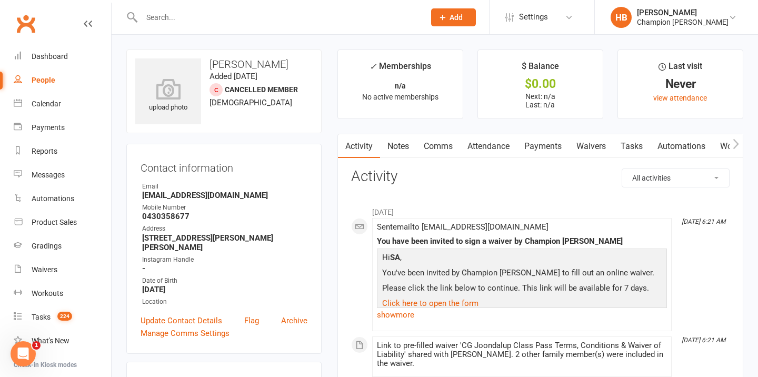
click at [555, 146] on link "Payments" at bounding box center [543, 146] width 52 height 24
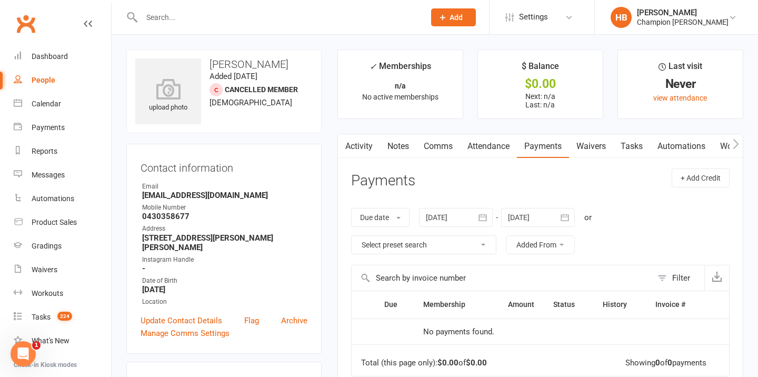
click at [211, 22] on input "text" at bounding box center [277, 17] width 279 height 15
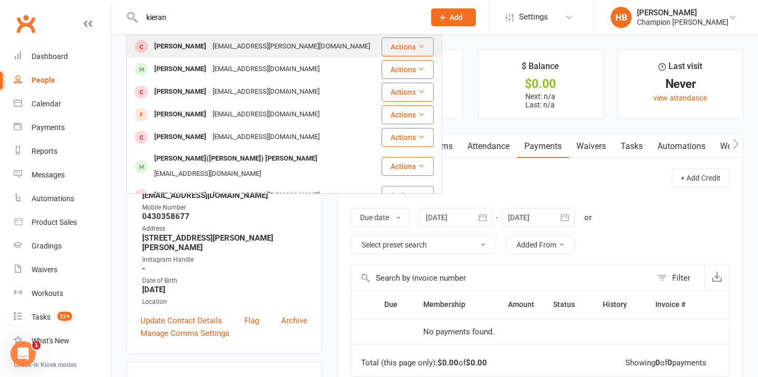
type input "kieran"
click at [228, 53] on div "[EMAIL_ADDRESS][PERSON_NAME][DOMAIN_NAME]" at bounding box center [292, 46] width 164 height 15
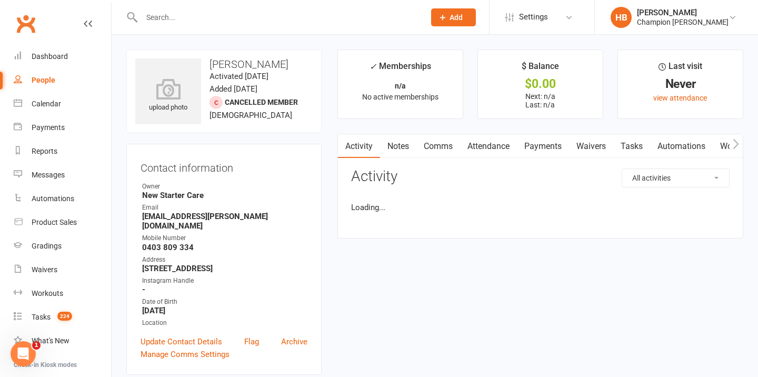
click at [199, 13] on input "text" at bounding box center [277, 17] width 279 height 15
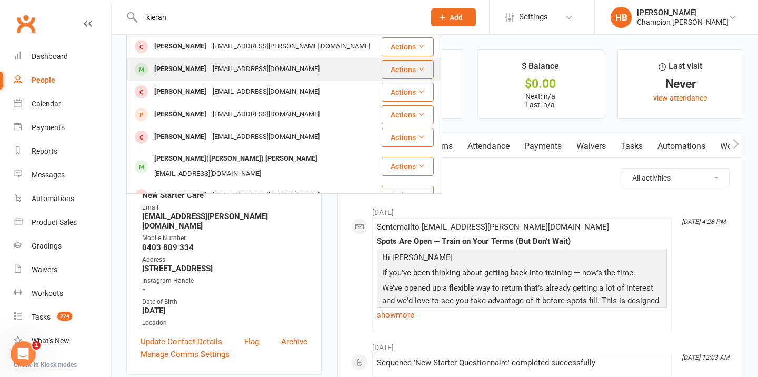
type input "kieran"
click at [210, 66] on div "[EMAIL_ADDRESS][DOMAIN_NAME]" at bounding box center [266, 69] width 113 height 15
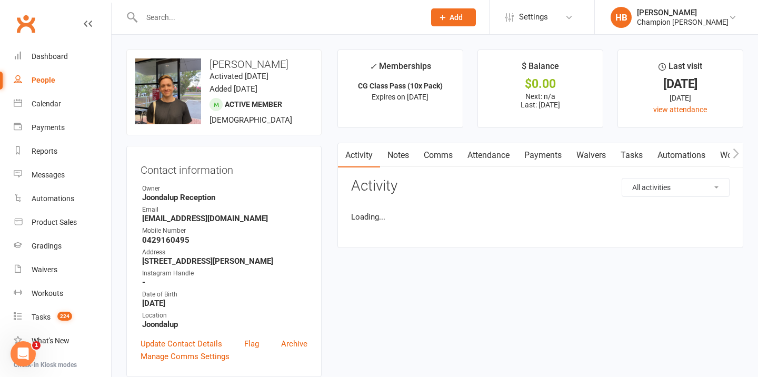
click at [546, 154] on link "Payments" at bounding box center [543, 155] width 52 height 24
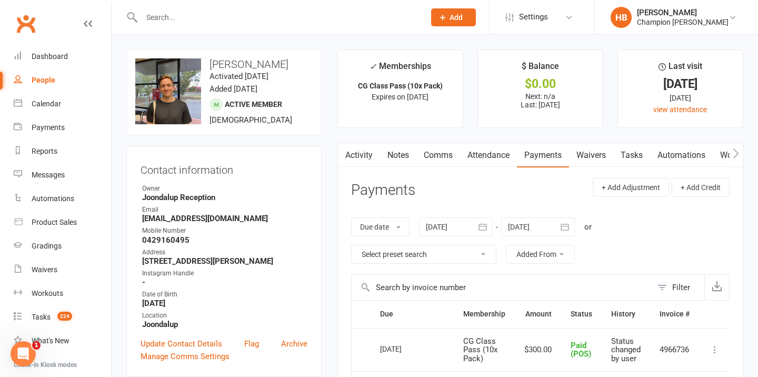
click at [471, 224] on div at bounding box center [456, 226] width 74 height 19
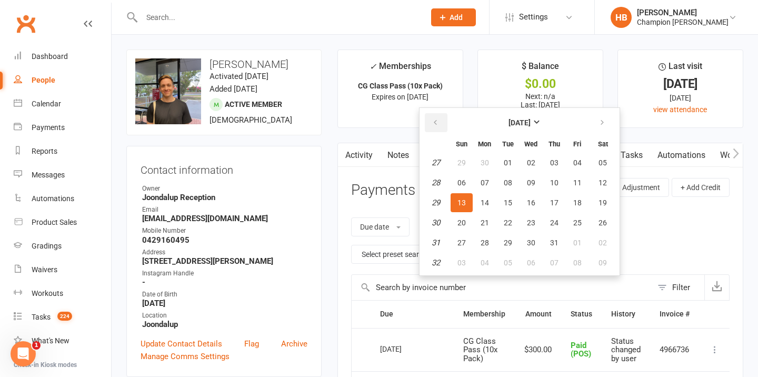
click at [436, 124] on icon "button" at bounding box center [435, 122] width 7 height 8
click at [464, 165] on span "01" at bounding box center [462, 162] width 8 height 8
type input "[DATE]"
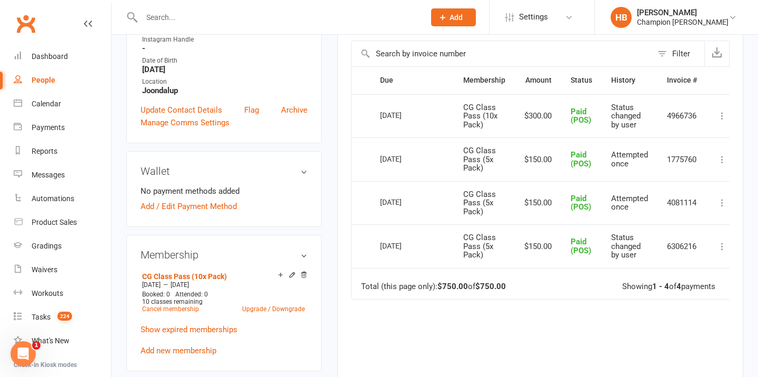
scroll to position [247, 0]
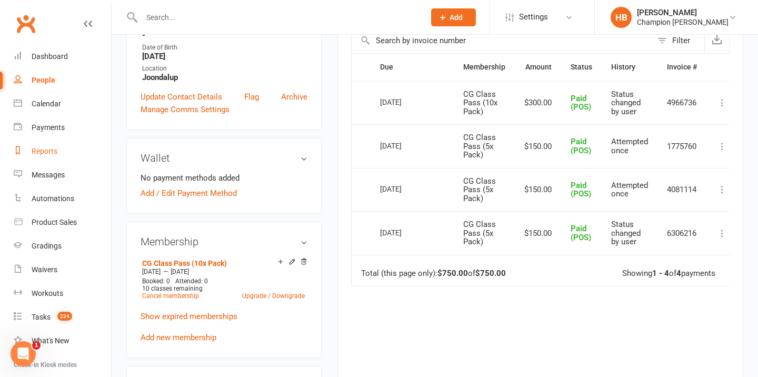
click at [62, 145] on link "Reports" at bounding box center [62, 152] width 97 height 24
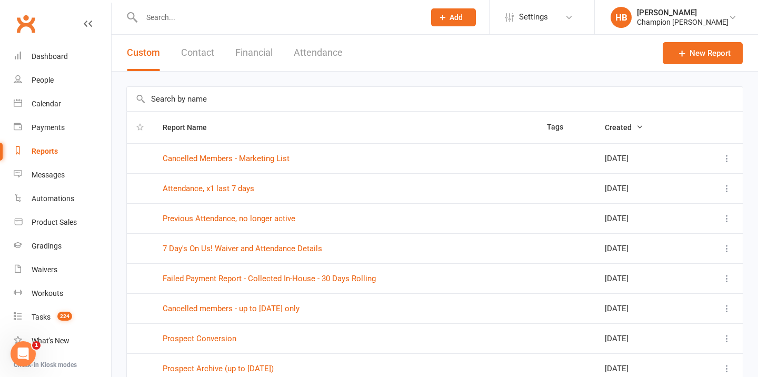
click at [245, 65] on button "Financial" at bounding box center [253, 53] width 37 height 36
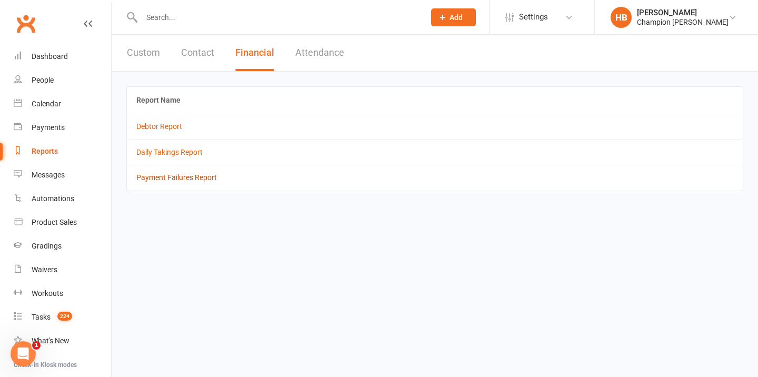
click at [172, 178] on link "Payment Failures Report" at bounding box center [176, 177] width 81 height 8
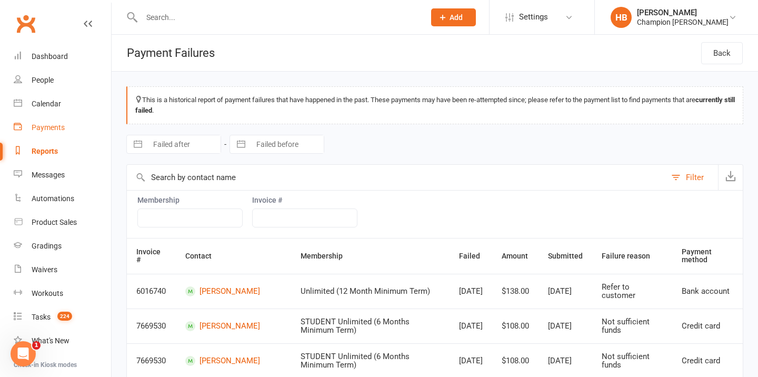
click at [46, 128] on div "Payments" at bounding box center [48, 127] width 33 height 8
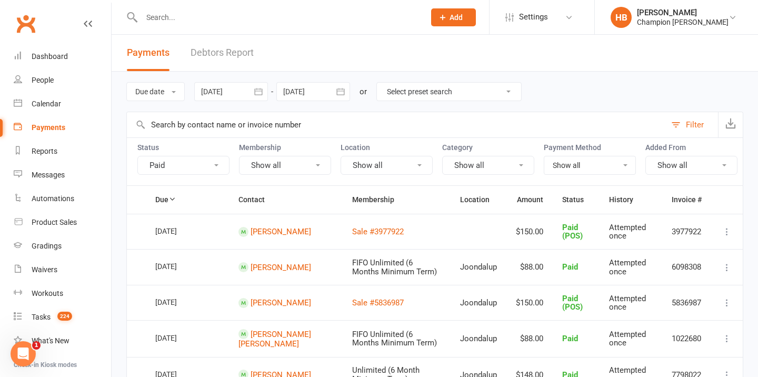
click at [224, 163] on button "Paid" at bounding box center [183, 165] width 92 height 19
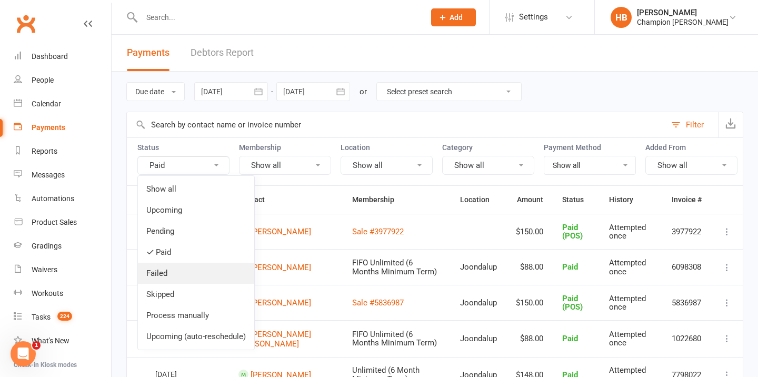
click at [184, 273] on link "Failed" at bounding box center [196, 273] width 116 height 21
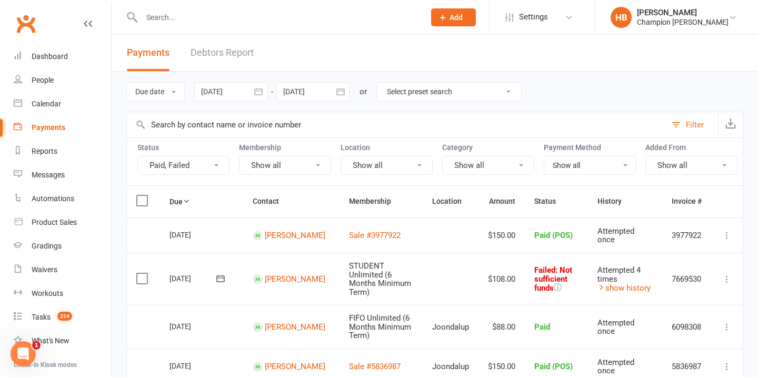
click at [197, 167] on button "Paid, Failed" at bounding box center [183, 165] width 92 height 19
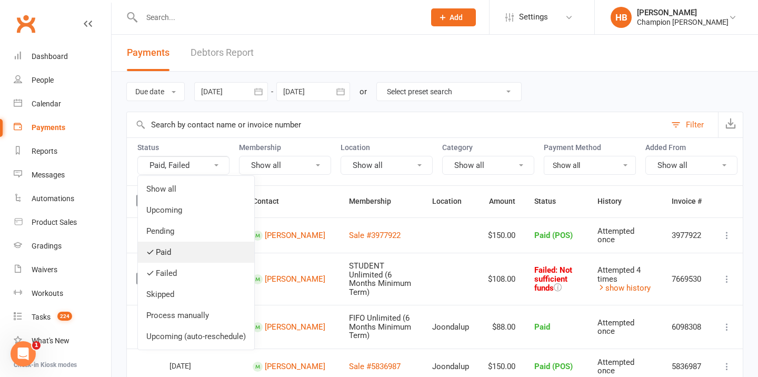
click at [164, 261] on link "Paid" at bounding box center [196, 252] width 116 height 21
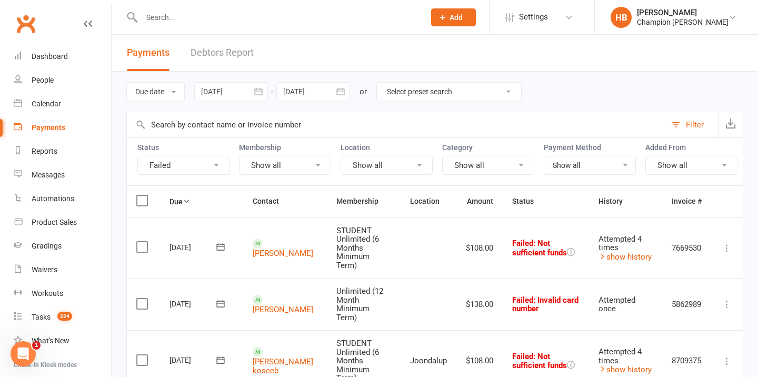
click at [244, 90] on div at bounding box center [231, 91] width 74 height 19
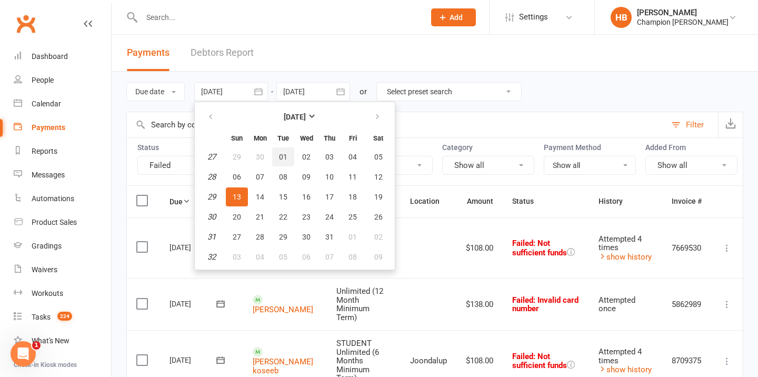
click at [287, 159] on span "01" at bounding box center [283, 157] width 8 height 8
type input "[DATE]"
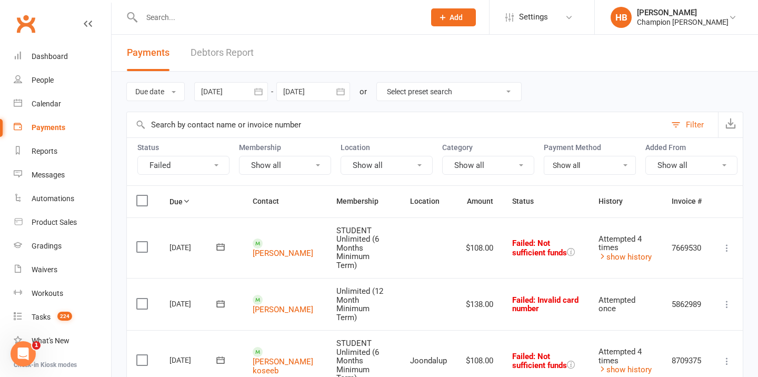
click at [325, 91] on div at bounding box center [313, 91] width 74 height 19
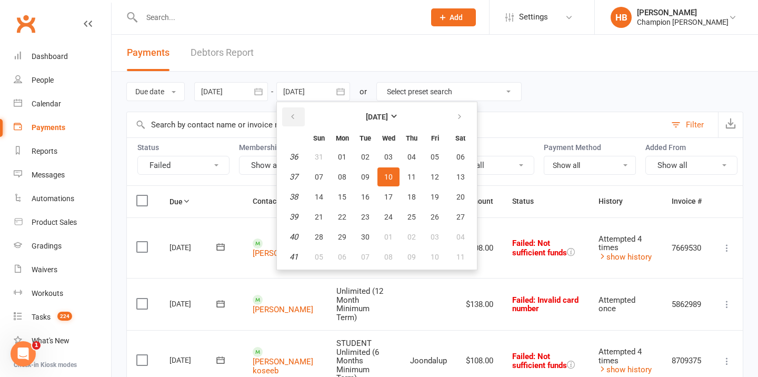
click at [291, 118] on button "button" at bounding box center [293, 116] width 23 height 19
click at [286, 118] on button "button" at bounding box center [293, 116] width 23 height 19
click at [413, 235] on span "31" at bounding box center [412, 237] width 8 height 8
type input "[DATE]"
